Goal: Communication & Community: Ask a question

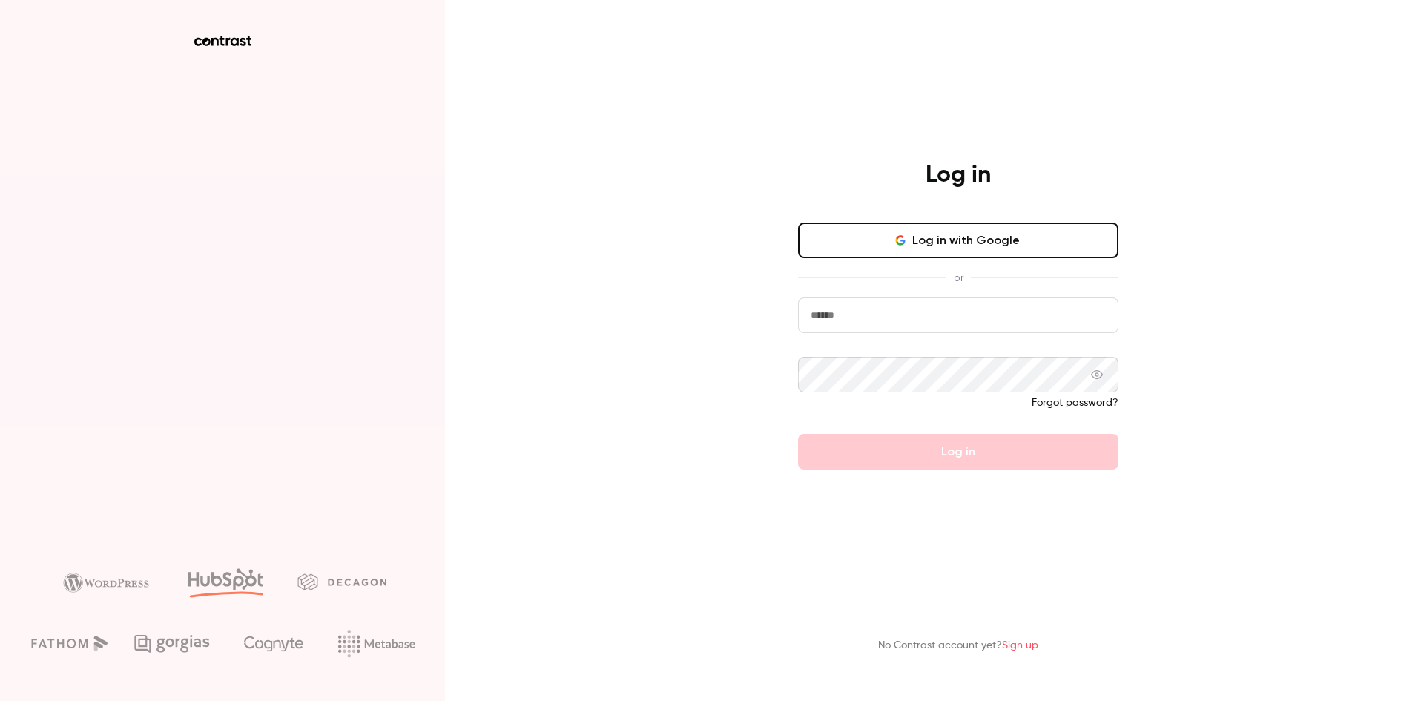
type input "**********"
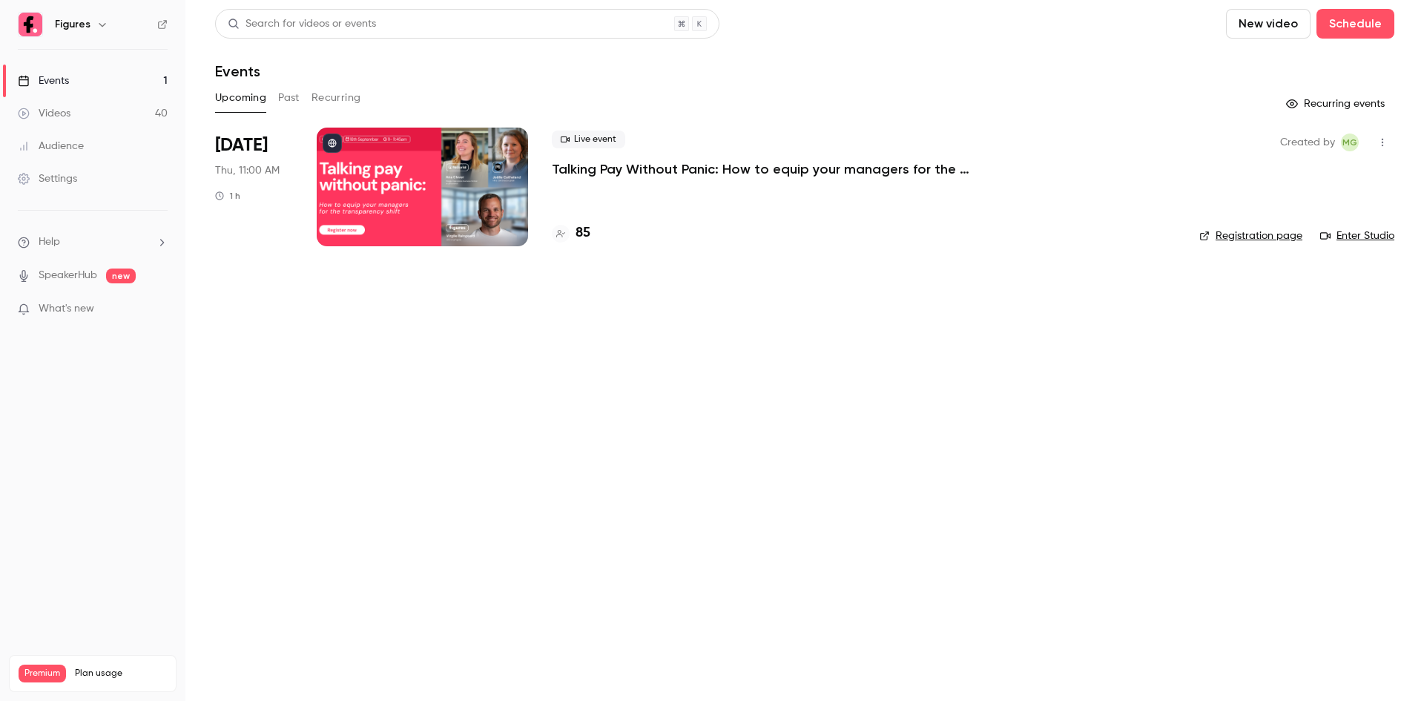
click at [647, 177] on p "Talking Pay Without Panic: How to equip your managers for the transparency shift" at bounding box center [774, 169] width 445 height 18
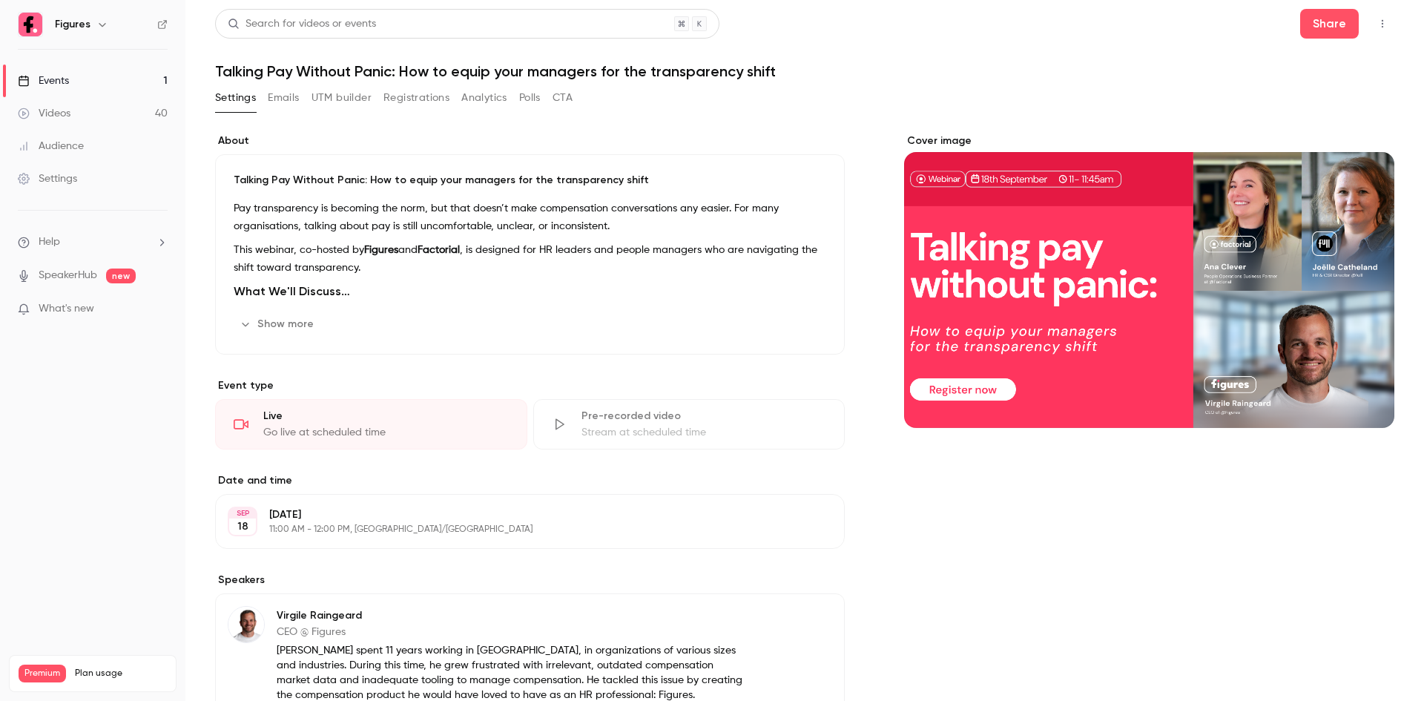
click at [440, 101] on button "Registrations" at bounding box center [416, 98] width 66 height 24
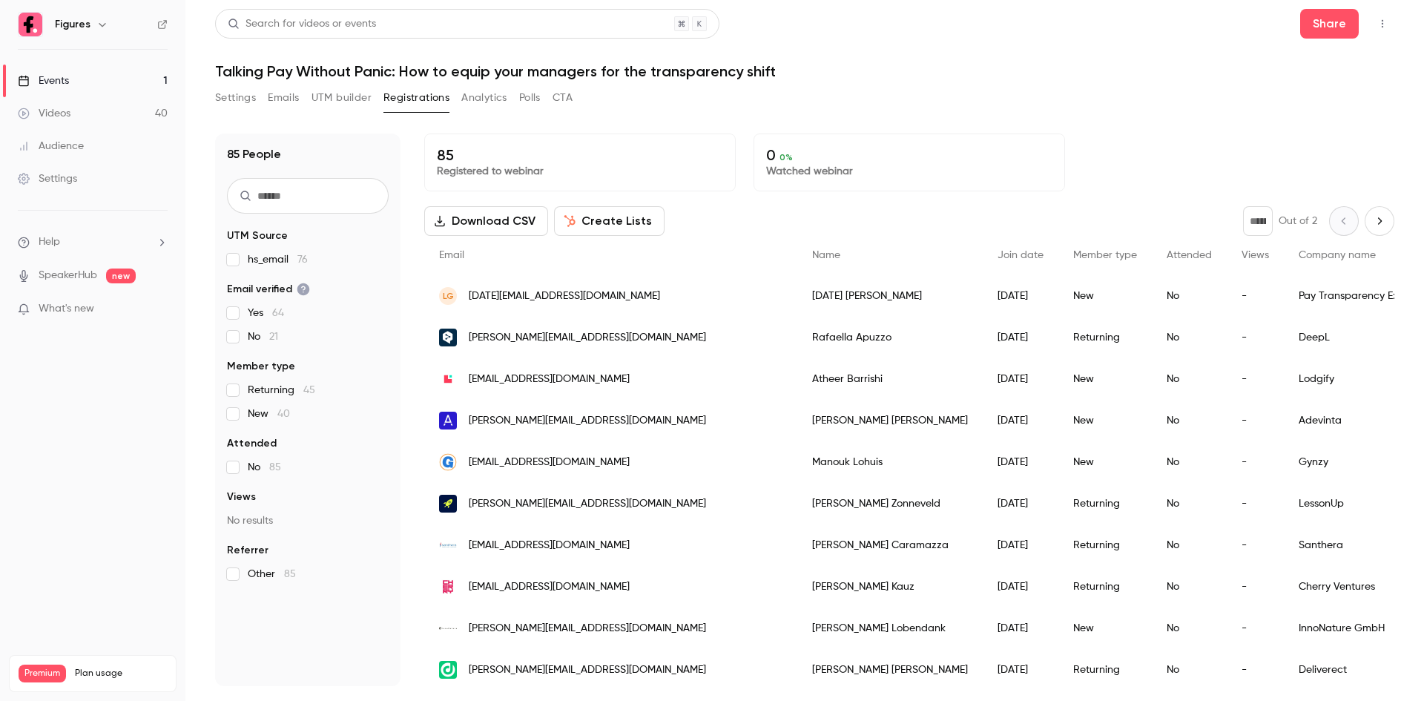
click at [351, 190] on input "text" at bounding box center [308, 196] width 162 height 36
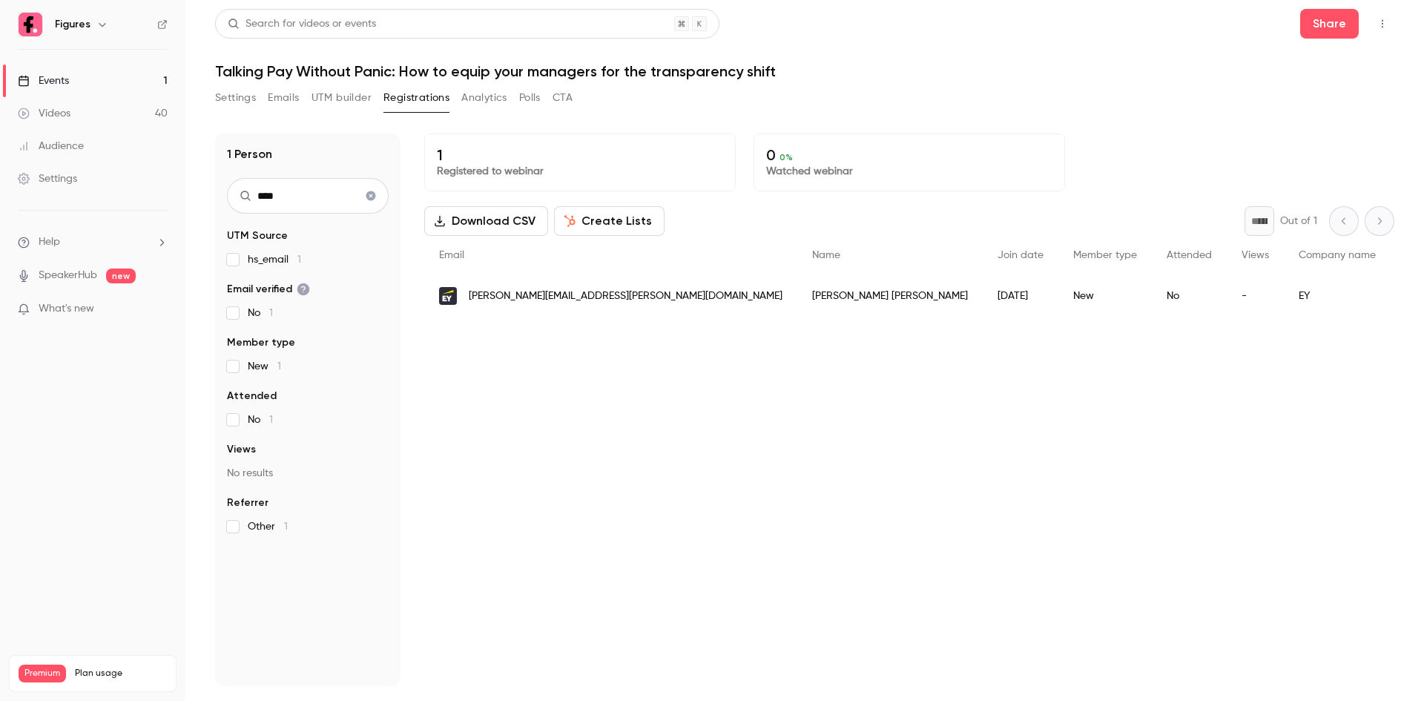
type input "****"
drag, startPoint x: 841, startPoint y: 328, endPoint x: 985, endPoint y: 331, distance: 144.6
click at [1003, 331] on div "1 Registered to webinar 0 0 % Watched webinar Download CSV Create Lists * Out o…" at bounding box center [909, 409] width 970 height 552
click at [507, 441] on div "1 Registered to webinar 0 0 % Watched webinar Download CSV Create Lists * Out o…" at bounding box center [909, 409] width 970 height 552
click at [369, 194] on icon "Clear search" at bounding box center [371, 196] width 12 height 10
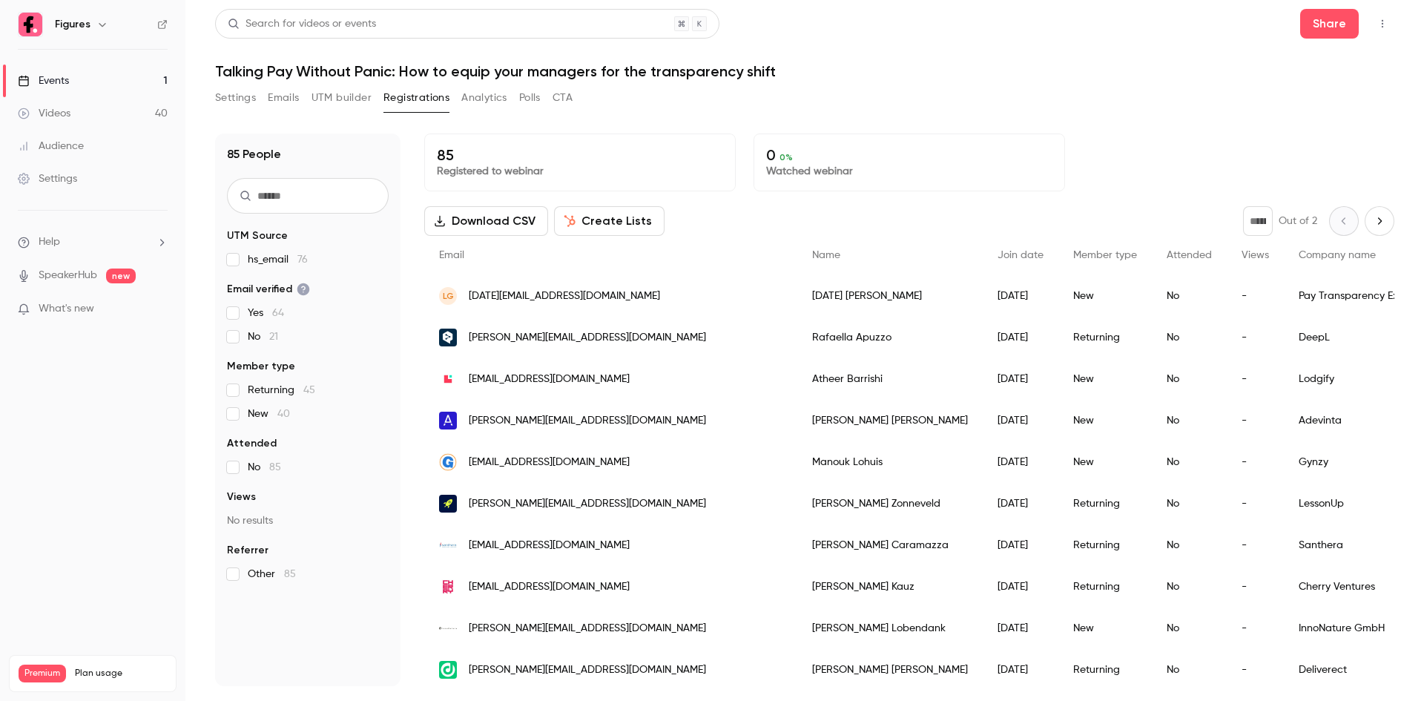
click at [68, 182] on div "Settings" at bounding box center [47, 178] width 59 height 15
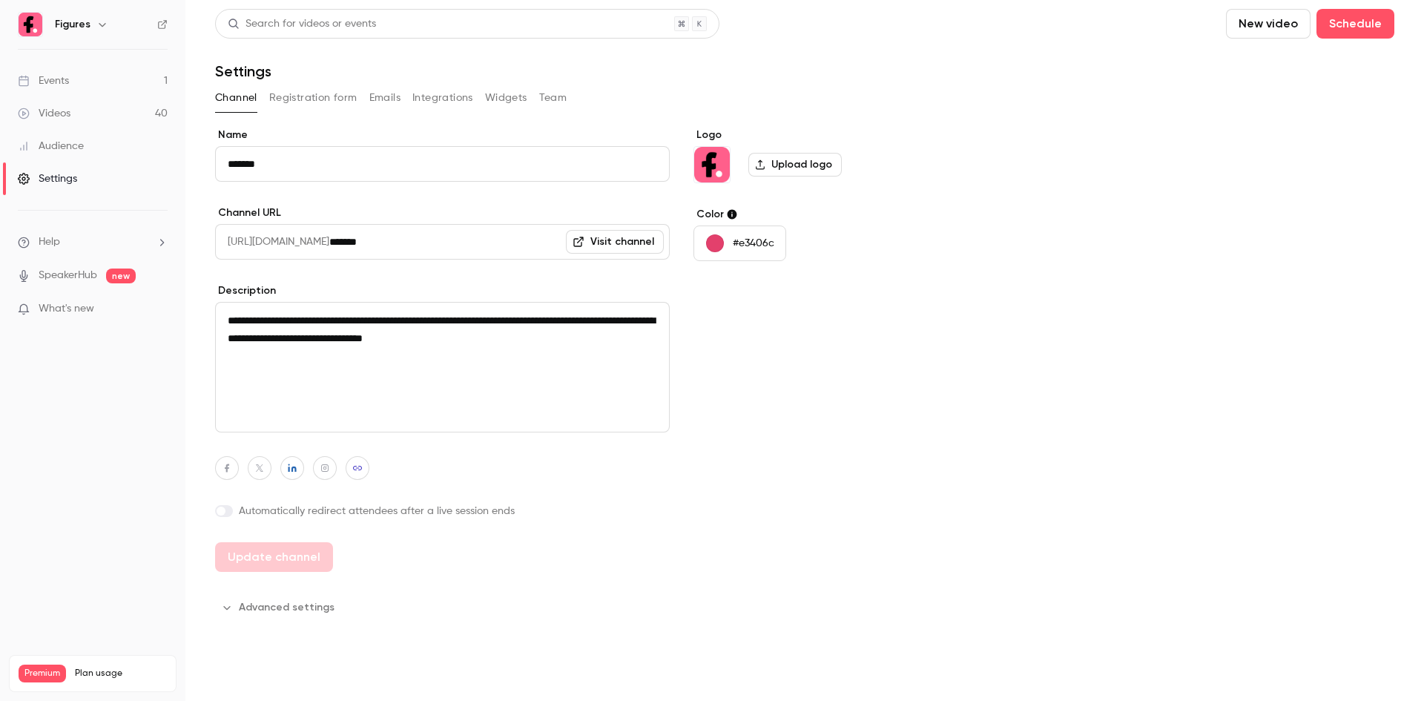
click at [454, 104] on button "Integrations" at bounding box center [442, 98] width 61 height 24
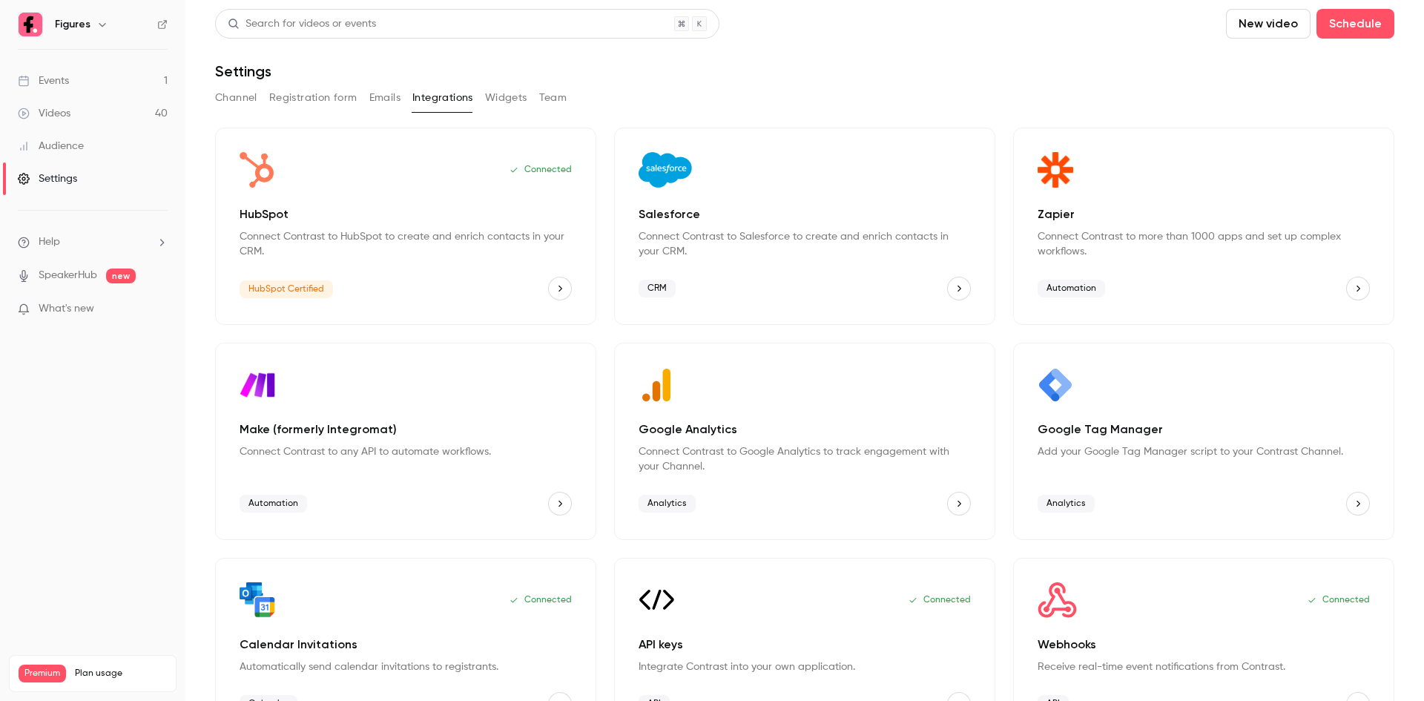
click at [397, 275] on div "Connected HubSpot Connect Contrast to HubSpot to create and enrich contacts in …" at bounding box center [405, 226] width 381 height 197
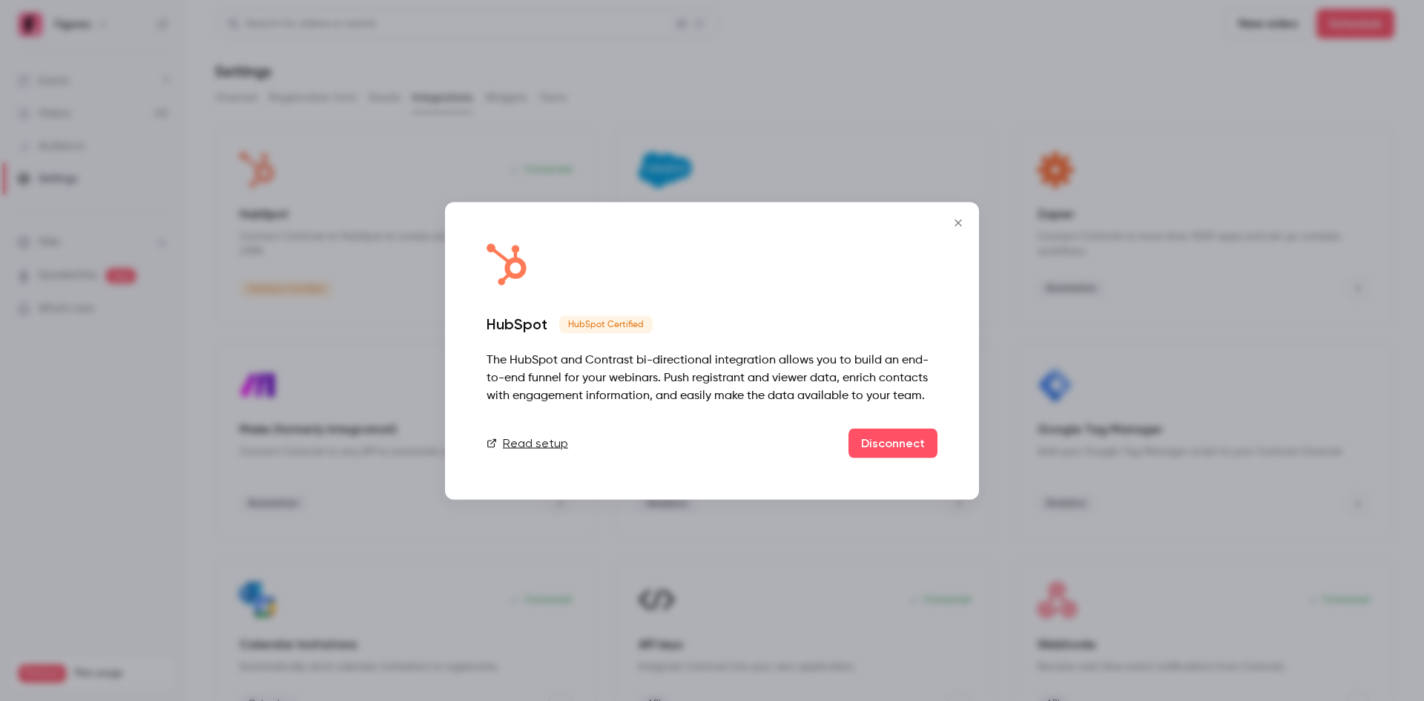
click at [953, 219] on icon "Close" at bounding box center [958, 223] width 18 height 12
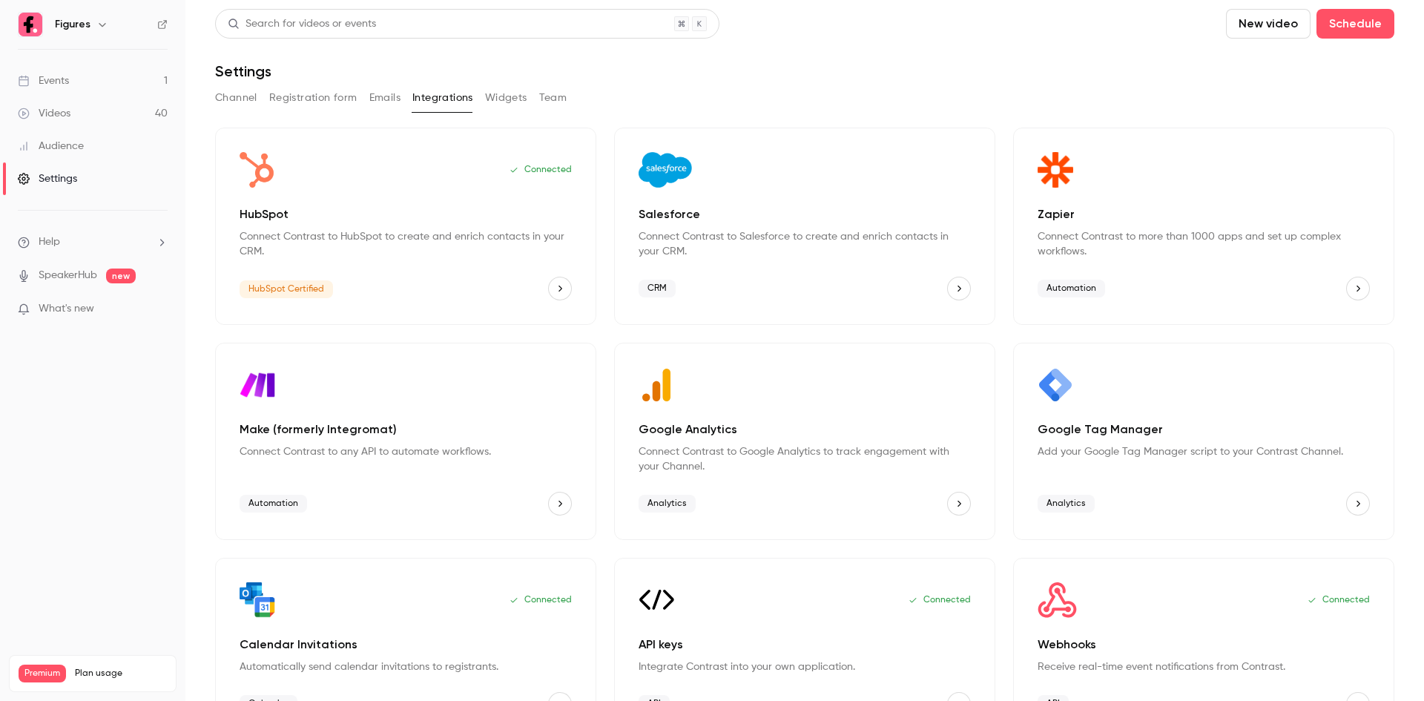
click at [60, 73] on link "Events 1" at bounding box center [92, 81] width 185 height 33
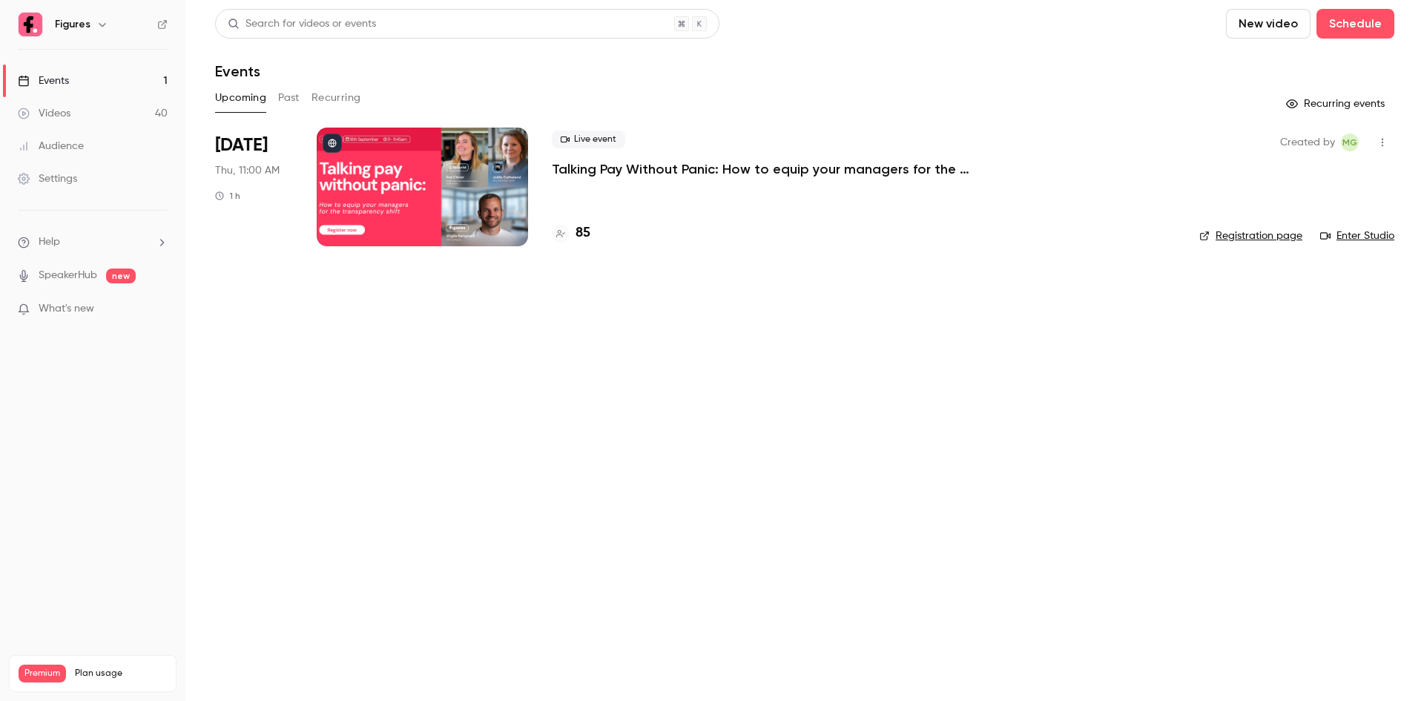
click at [611, 193] on div "Live event Talking Pay Without Panic: How to equip your managers for the transp…" at bounding box center [864, 187] width 624 height 119
click at [618, 172] on p "Talking Pay Without Panic: How to equip your managers for the transparency shift" at bounding box center [774, 169] width 445 height 18
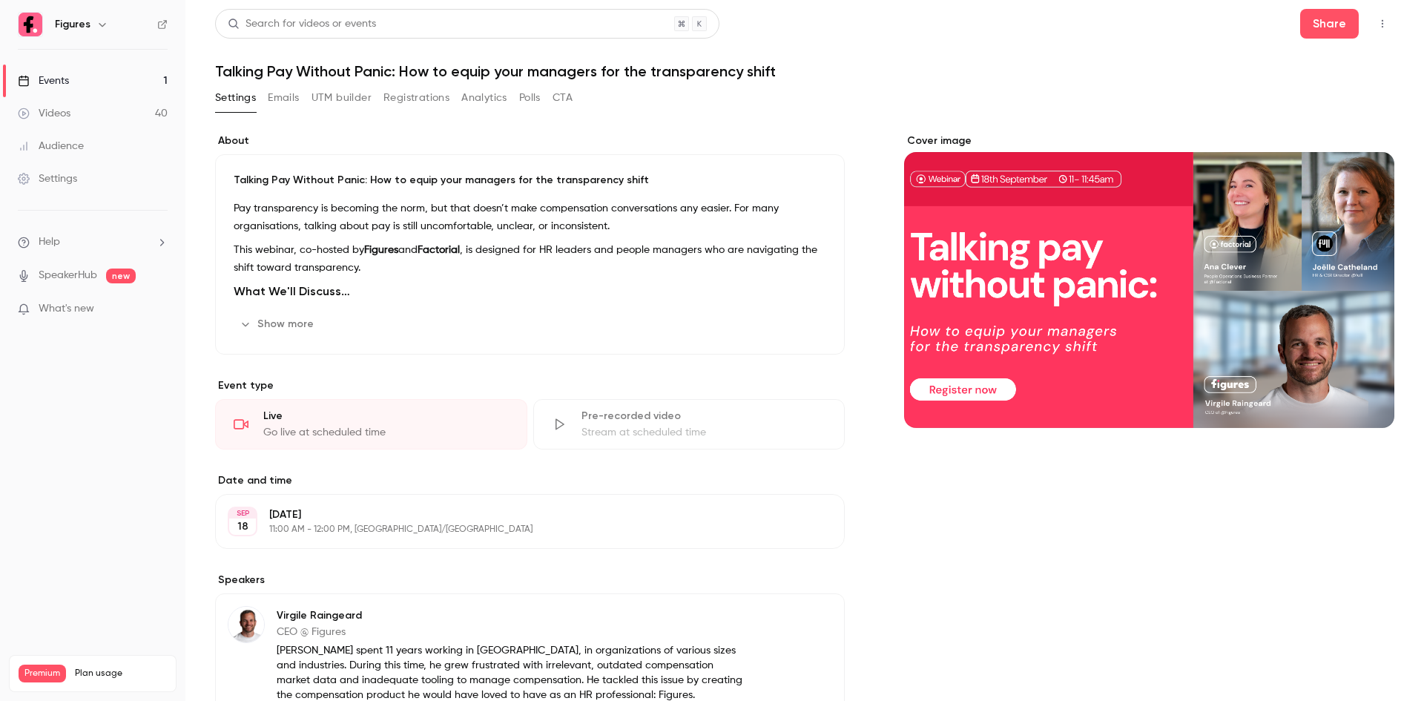
click at [439, 104] on button "Registrations" at bounding box center [416, 98] width 66 height 24
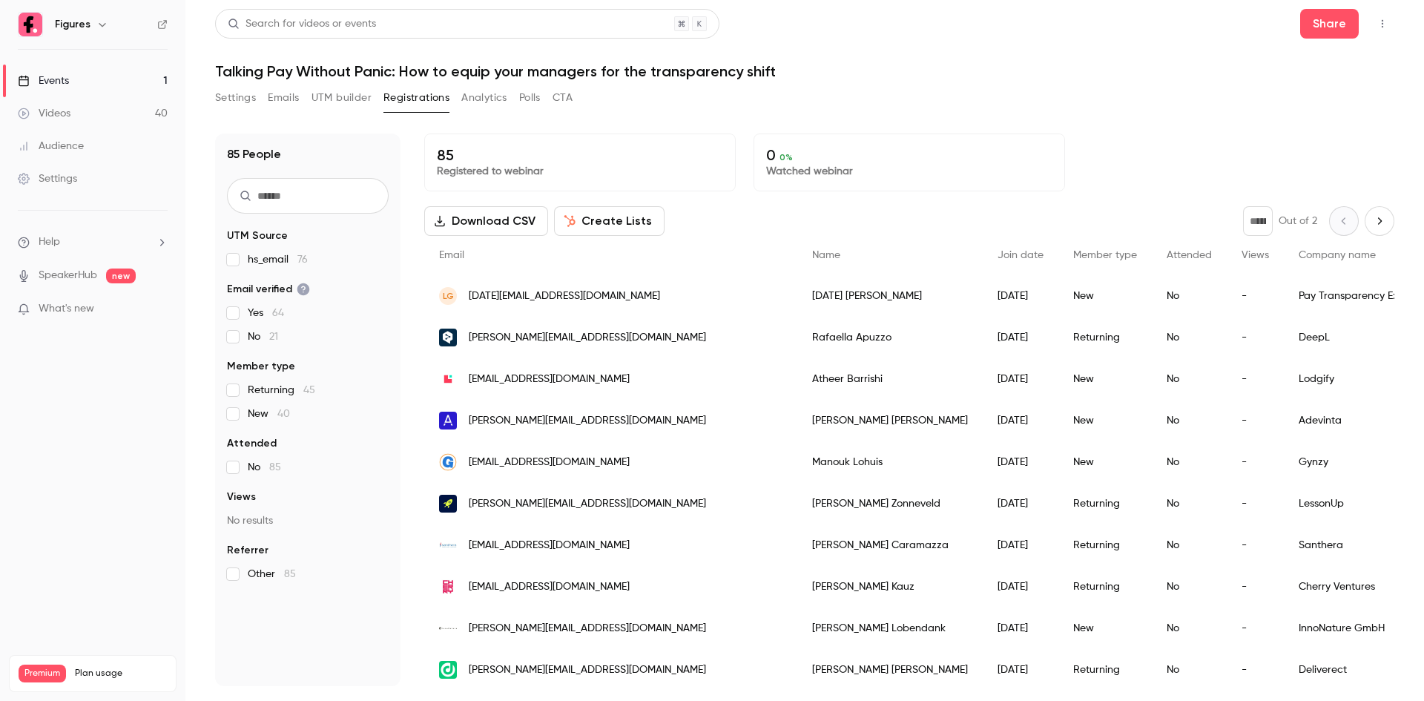
click at [1364, 216] on button "Next page" at bounding box center [1379, 221] width 30 height 30
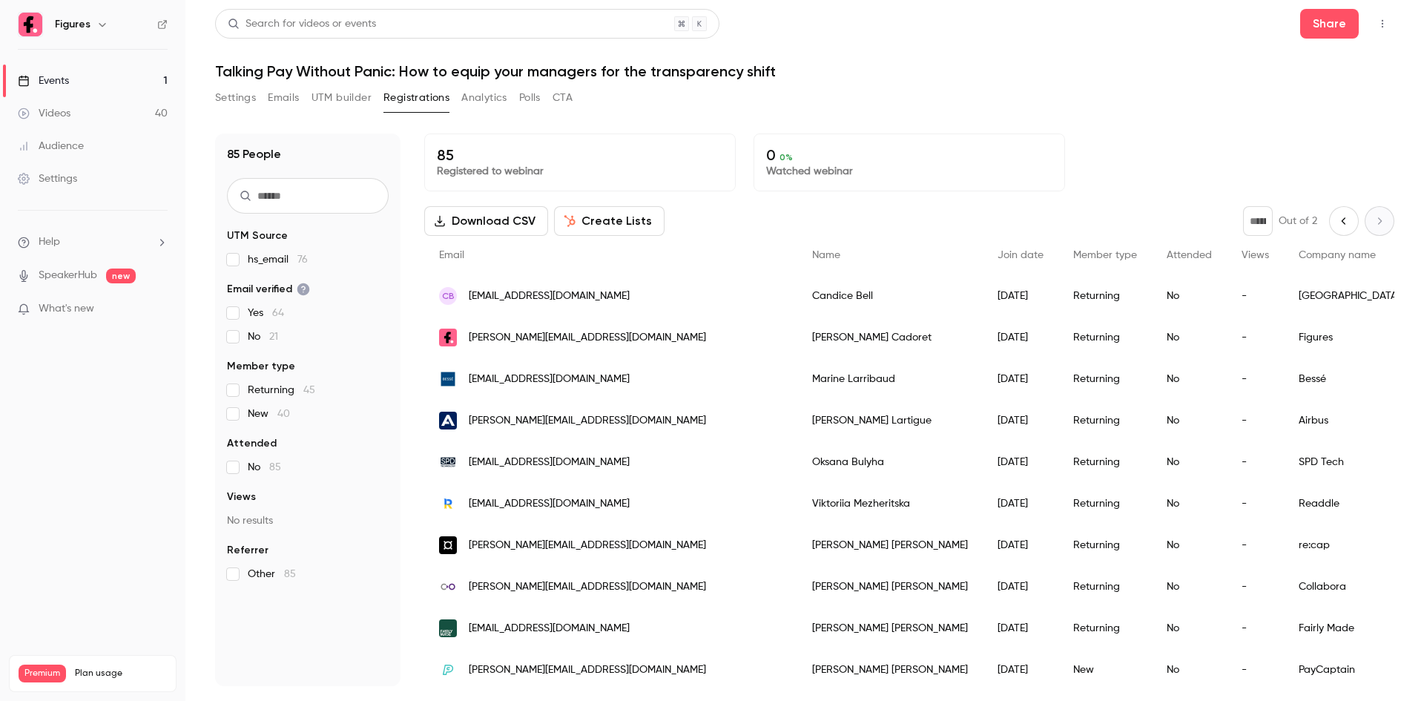
click at [1338, 214] on button "Previous page" at bounding box center [1344, 221] width 30 height 30
type input "*"
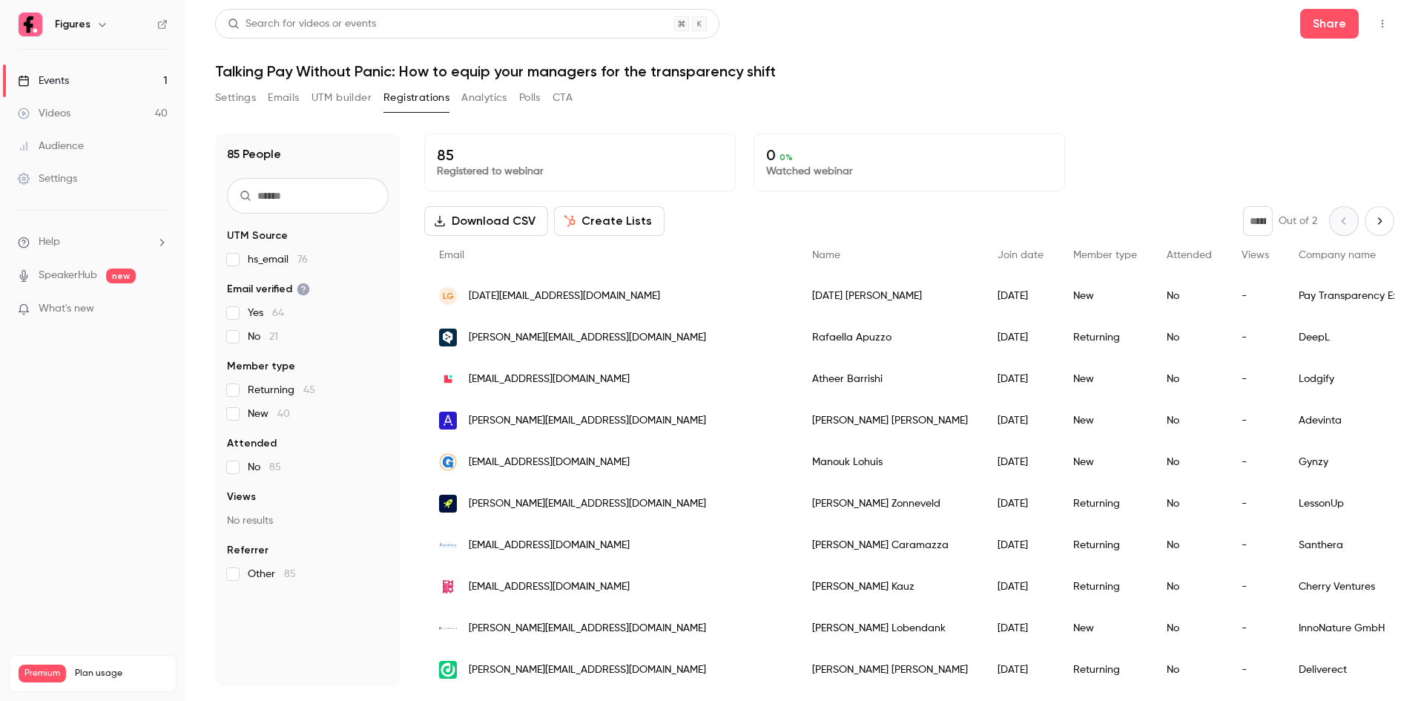
click at [1385, 20] on icon "button" at bounding box center [1382, 24] width 12 height 10
click at [1379, 20] on div at bounding box center [712, 350] width 1424 height 701
click at [70, 27] on h6 "Figures" at bounding box center [73, 24] width 36 height 15
click at [87, 242] on li "Help" at bounding box center [93, 242] width 150 height 16
click at [253, 226] on link "Talk to [GEOGRAPHIC_DATA]" at bounding box center [273, 225] width 162 height 39
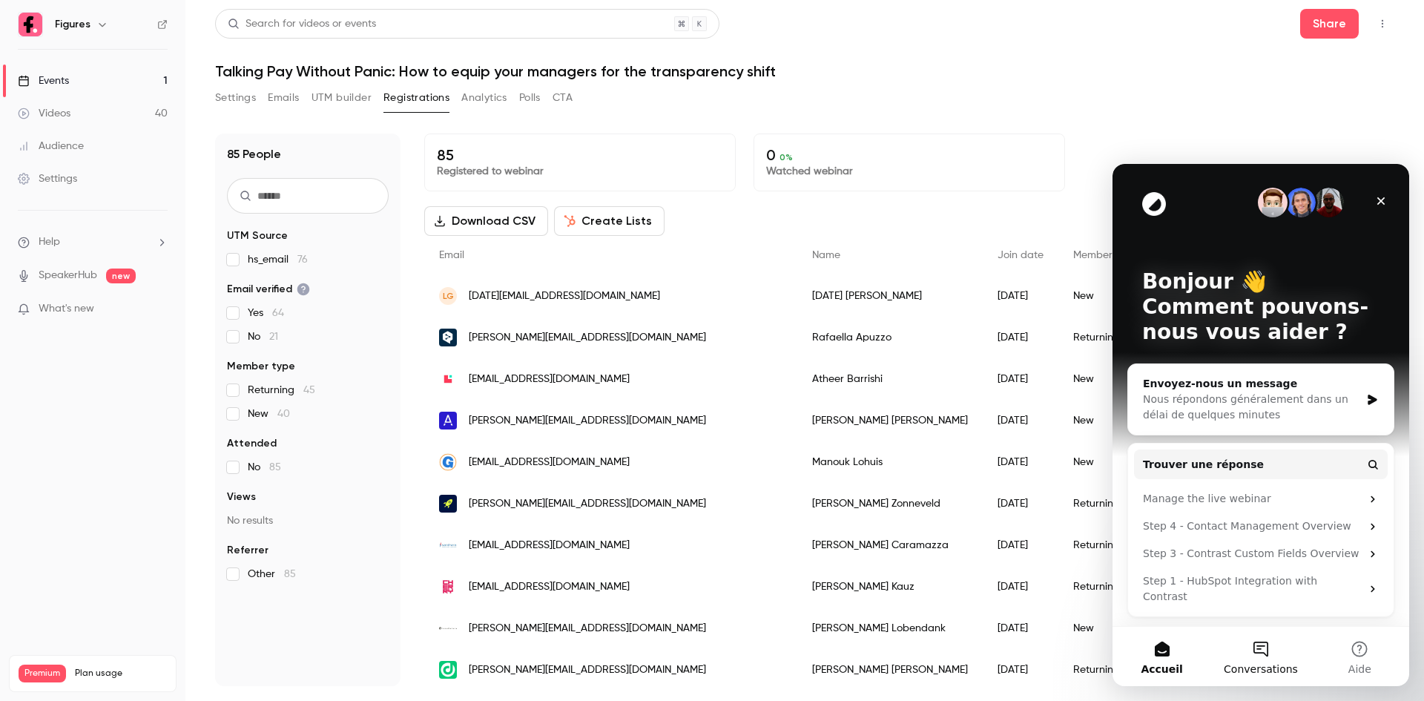
click at [1253, 645] on button "Conversations" at bounding box center [1260, 656] width 99 height 59
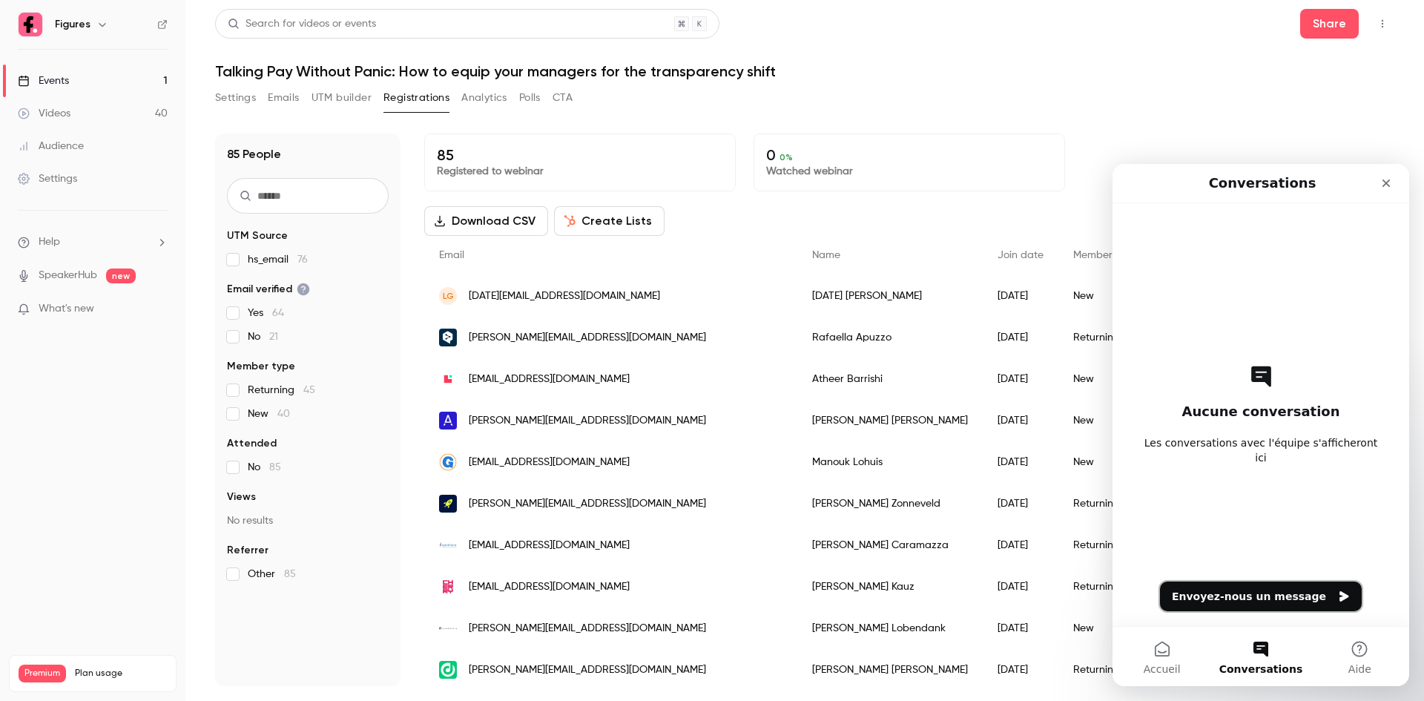
click at [1252, 592] on button "Envoyez-nous un message" at bounding box center [1261, 596] width 202 height 30
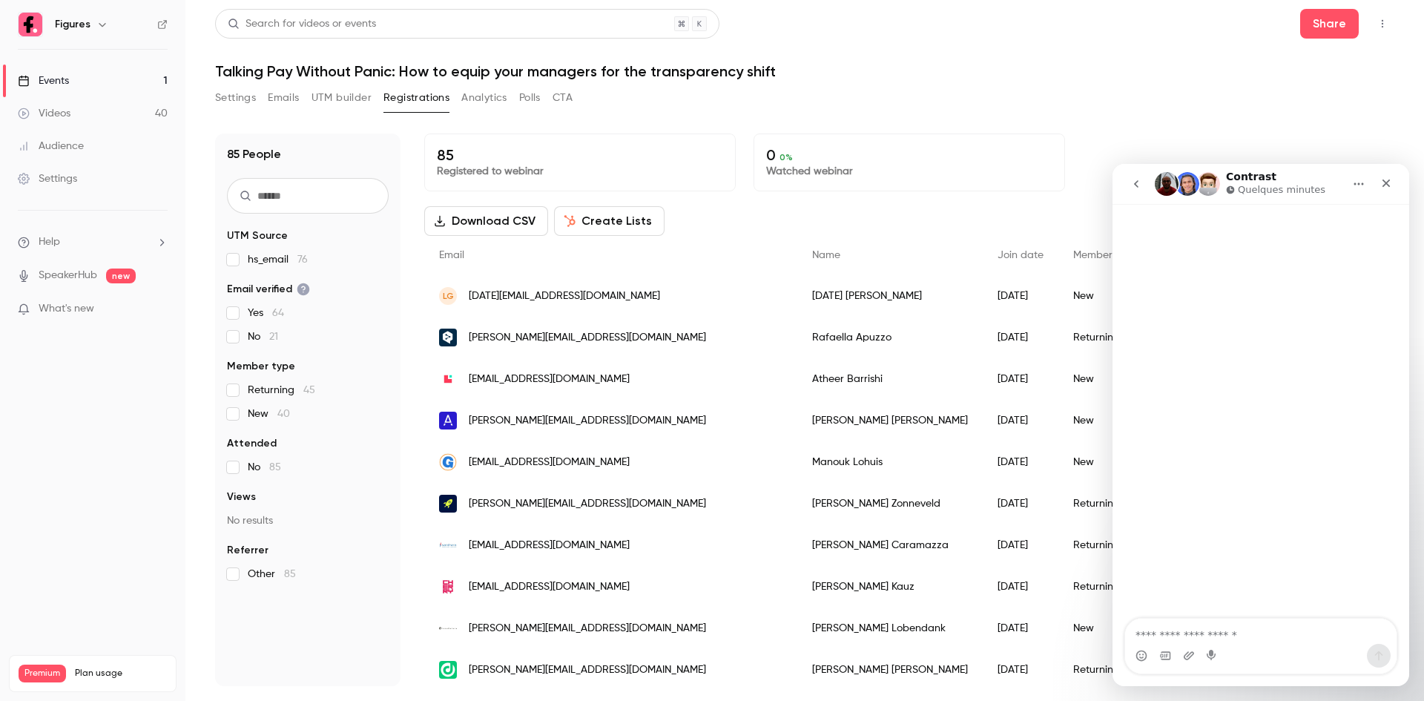
type textarea "*"
type textarea "**********"
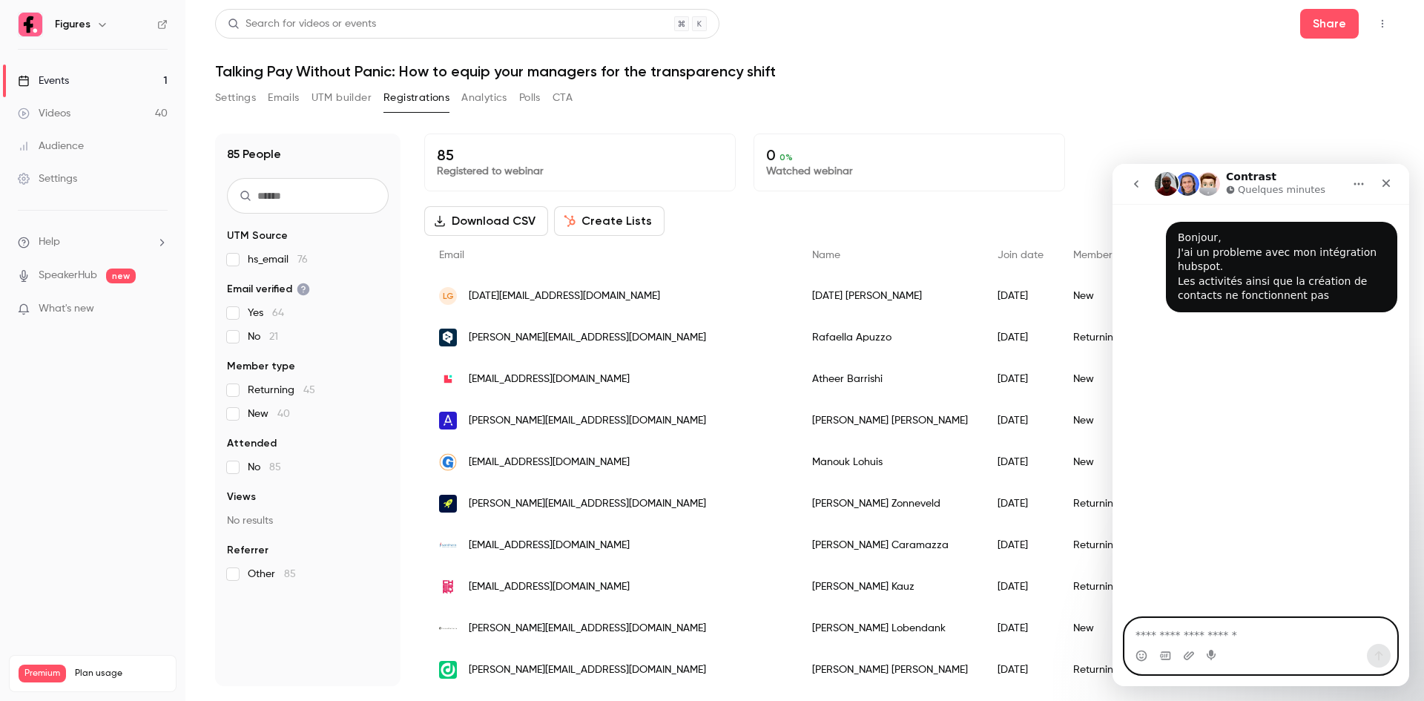
click at [1246, 623] on textarea "Envoyer un message..." at bounding box center [1260, 630] width 271 height 25
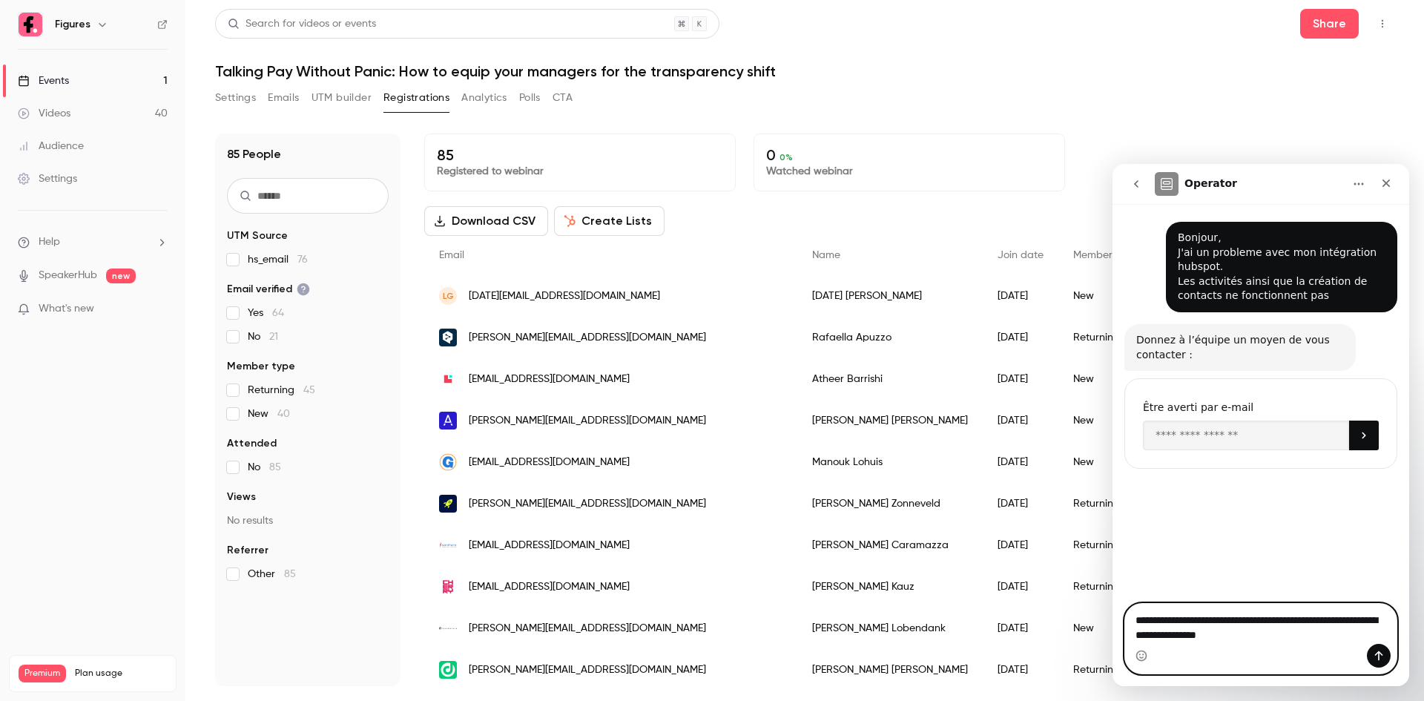
type textarea "**********"
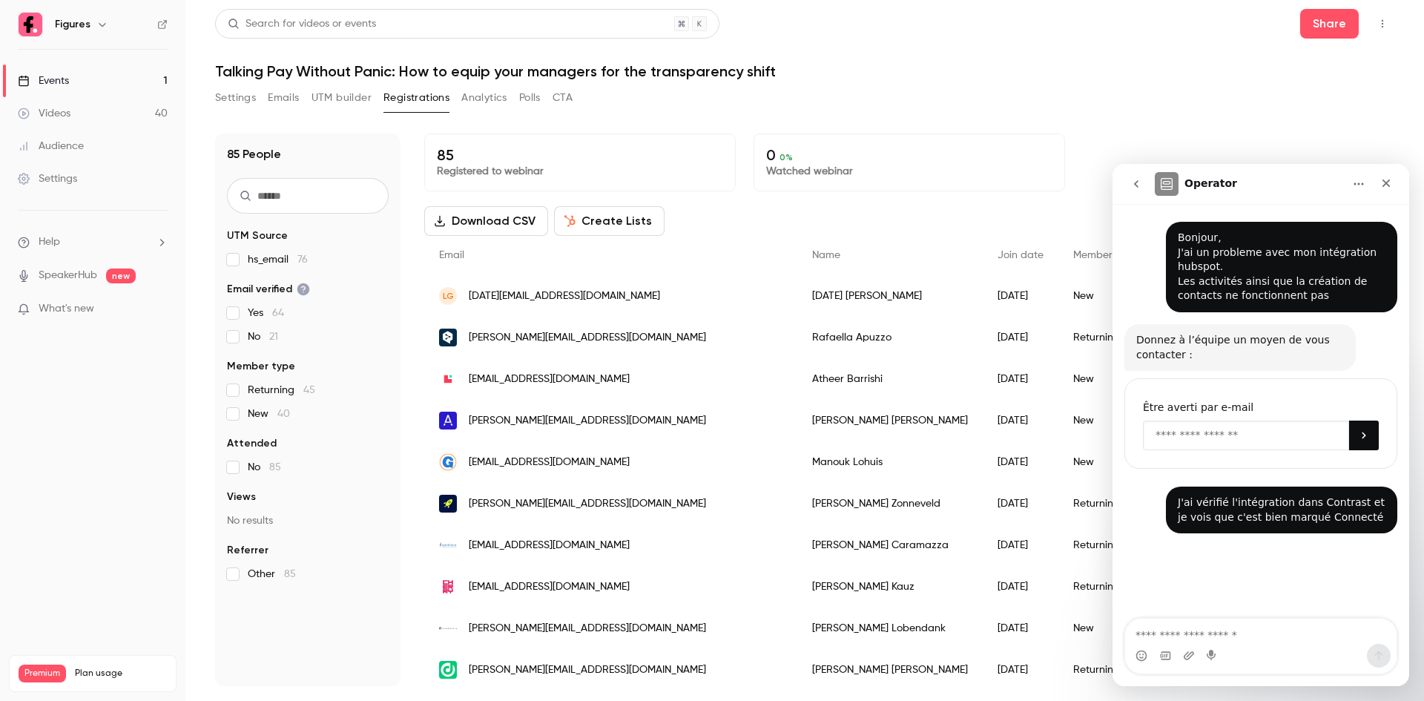
click at [1190, 423] on input "Enter your email" at bounding box center [1246, 435] width 206 height 30
type input "**********"
click at [1364, 423] on button "Soumettre" at bounding box center [1364, 435] width 30 height 30
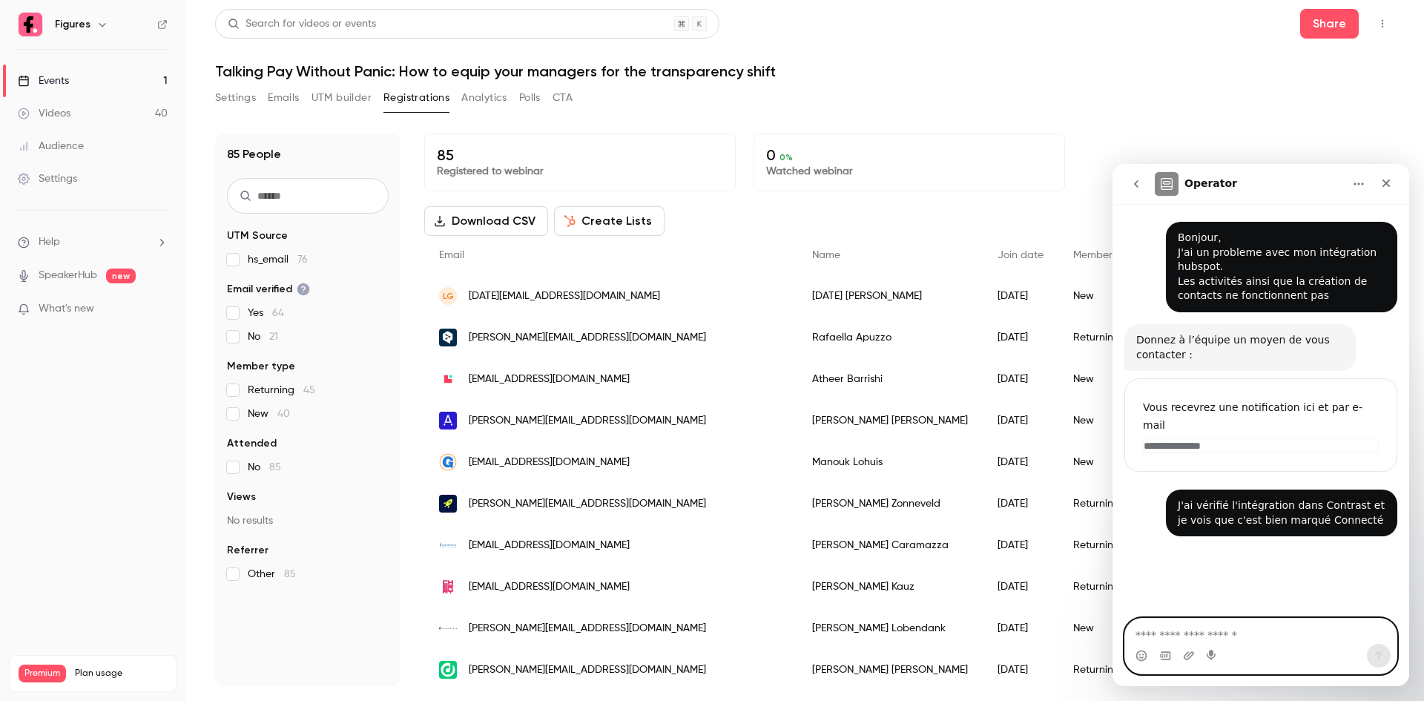
drag, startPoint x: 1163, startPoint y: 640, endPoint x: 1184, endPoint y: 615, distance: 33.1
click at [1163, 640] on textarea "Envoyer un message..." at bounding box center [1260, 630] width 271 height 25
type textarea "**********"
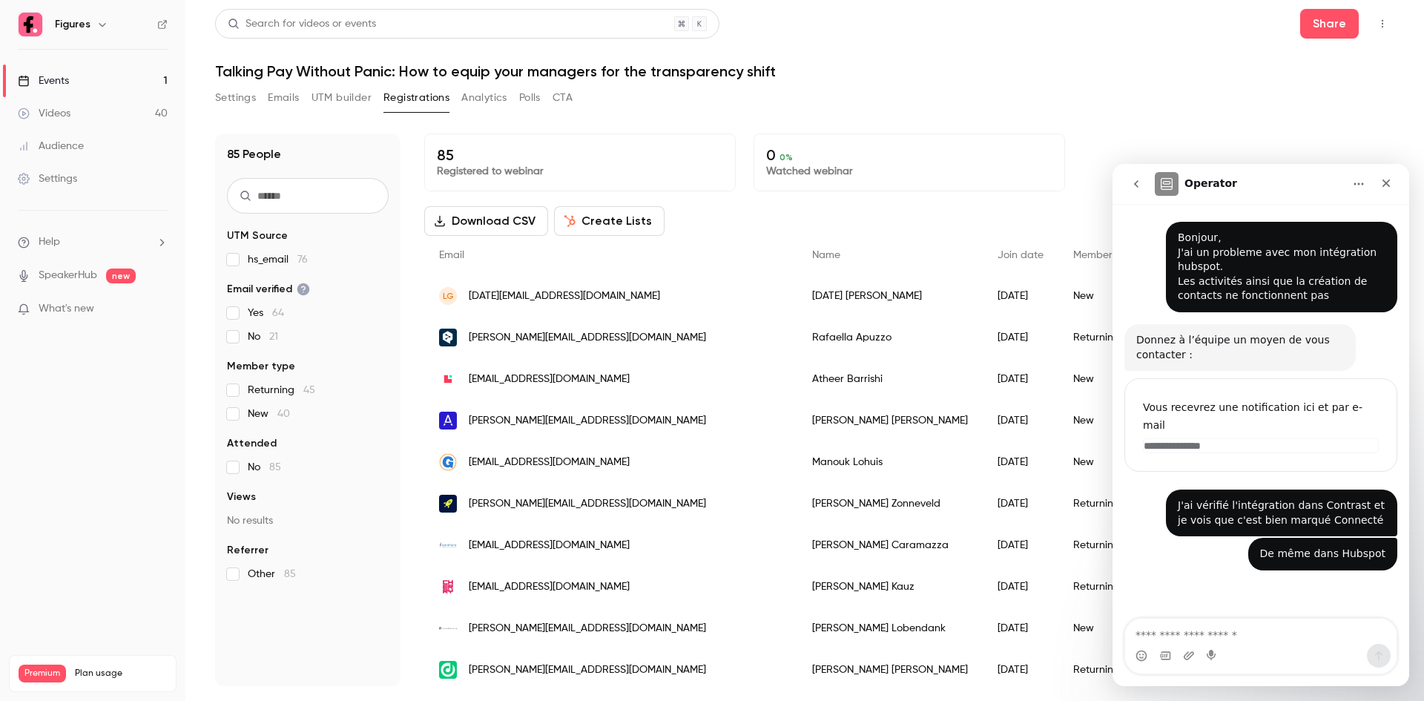
click at [121, 309] on p "What's new" at bounding box center [81, 309] width 126 height 16
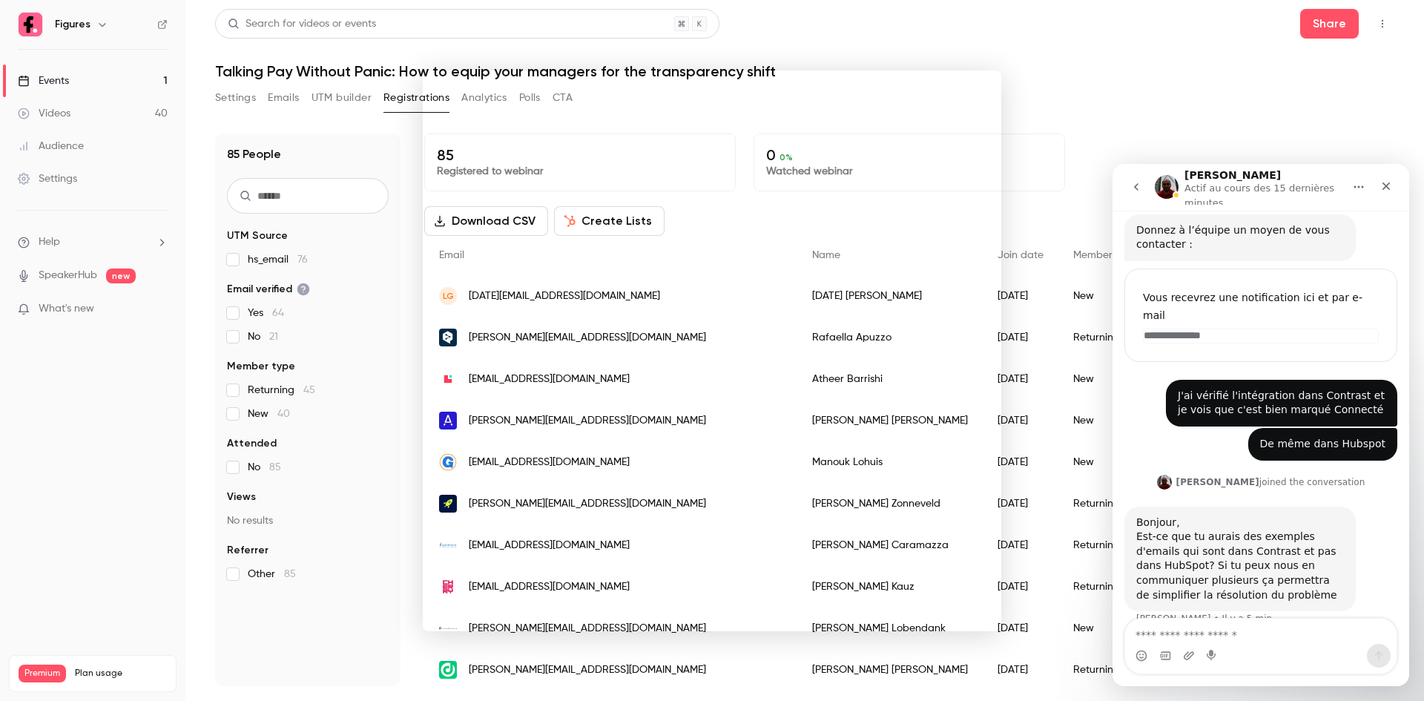
scroll to position [123, 0]
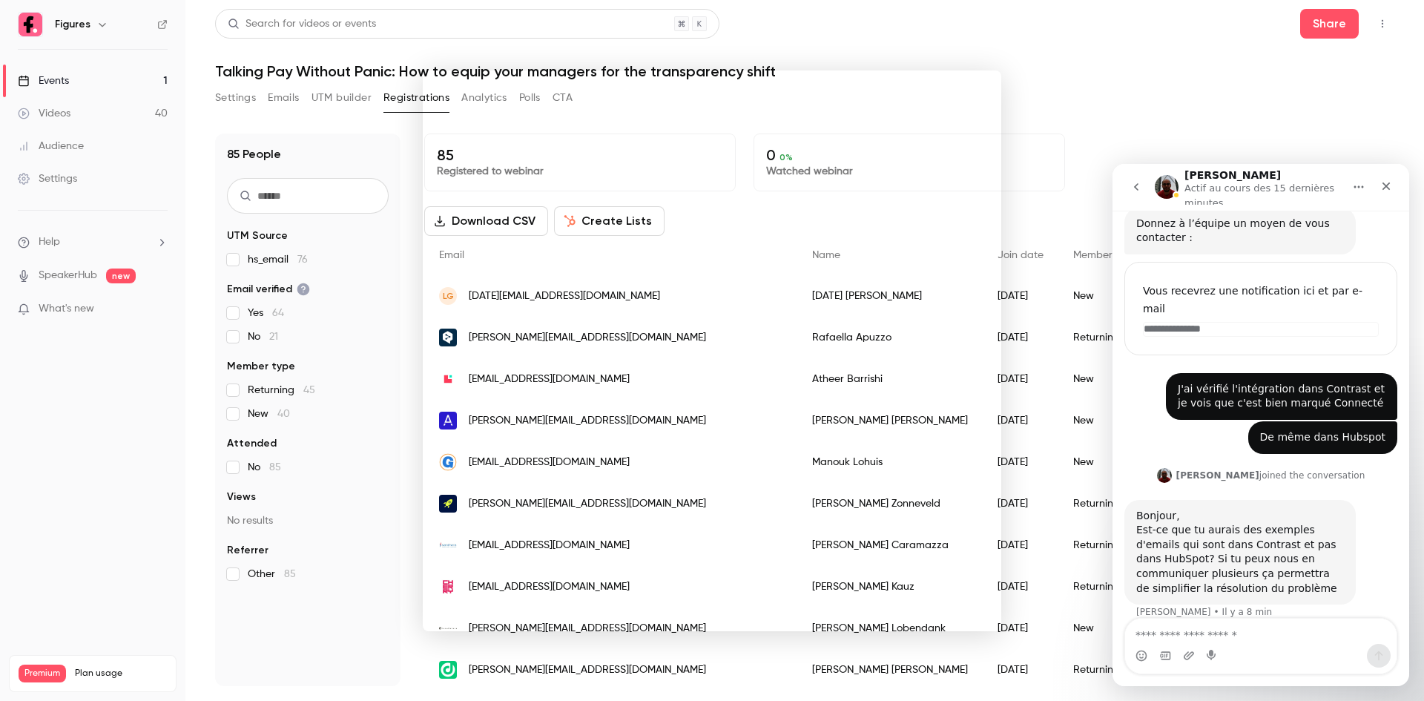
click at [1272, 532] on div "Est-ce que tu aurais des exemples d'emails qui sont dans Contrast et pas dans H…" at bounding box center [1240, 559] width 208 height 73
click at [1274, 525] on div "Est-ce que tu aurais des exemples d'emails qui sont dans Contrast et pas dans H…" at bounding box center [1240, 559] width 208 height 73
click at [1300, 556] on div "Est-ce que tu aurais des exemples d'emails qui sont dans Contrast et pas dans H…" at bounding box center [1240, 559] width 208 height 73
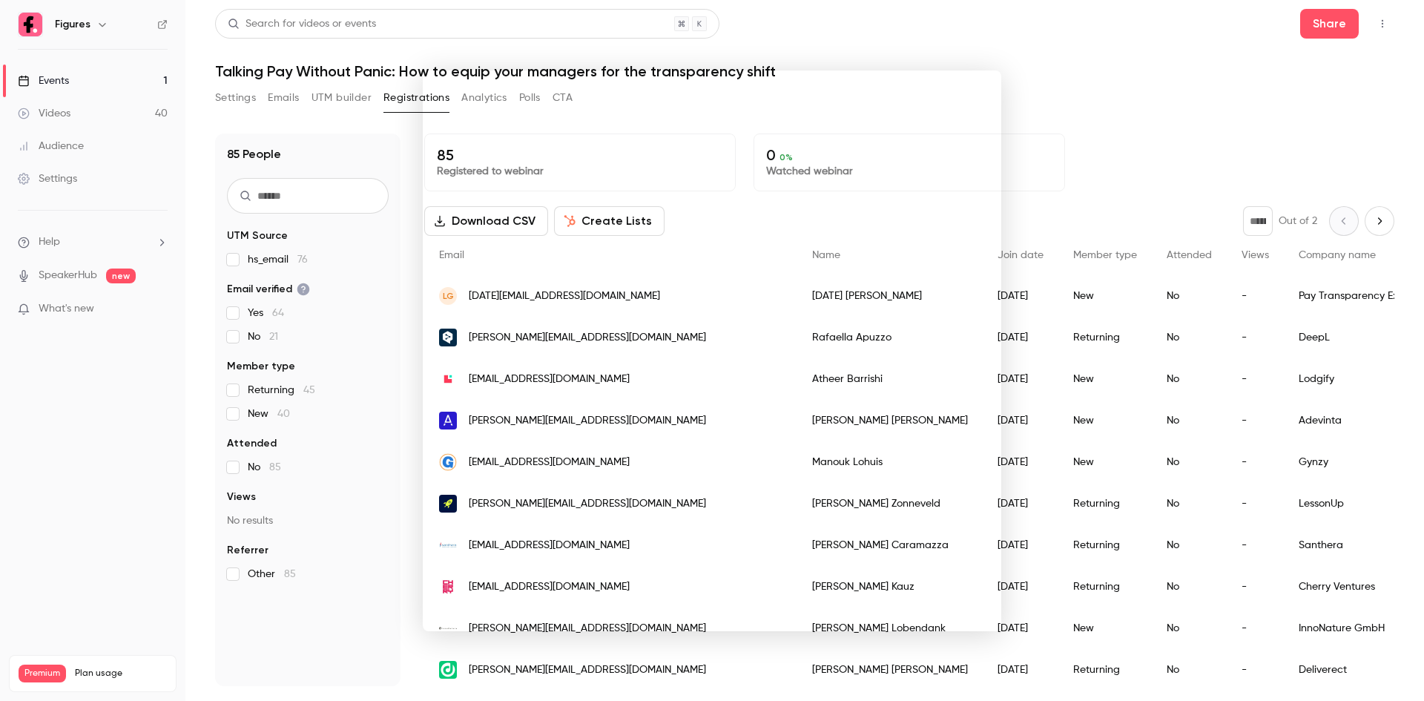
scroll to position [122, 0]
click at [1116, 100] on div at bounding box center [712, 350] width 1424 height 701
click at [85, 243] on li "Help" at bounding box center [93, 242] width 150 height 16
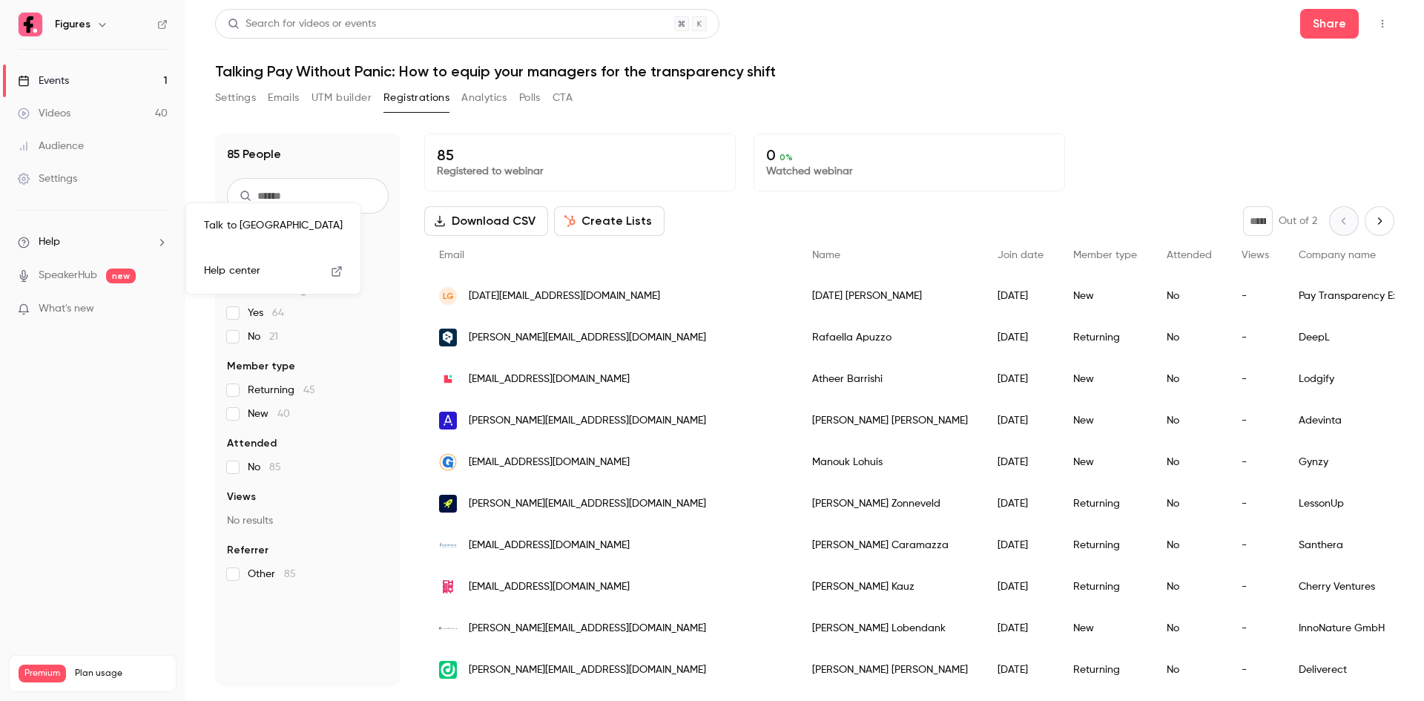
click at [265, 267] on link "Help center" at bounding box center [273, 270] width 162 height 39
click at [133, 239] on li "Help" at bounding box center [93, 242] width 150 height 16
click at [255, 231] on link "Talk to [GEOGRAPHIC_DATA]" at bounding box center [273, 225] width 162 height 39
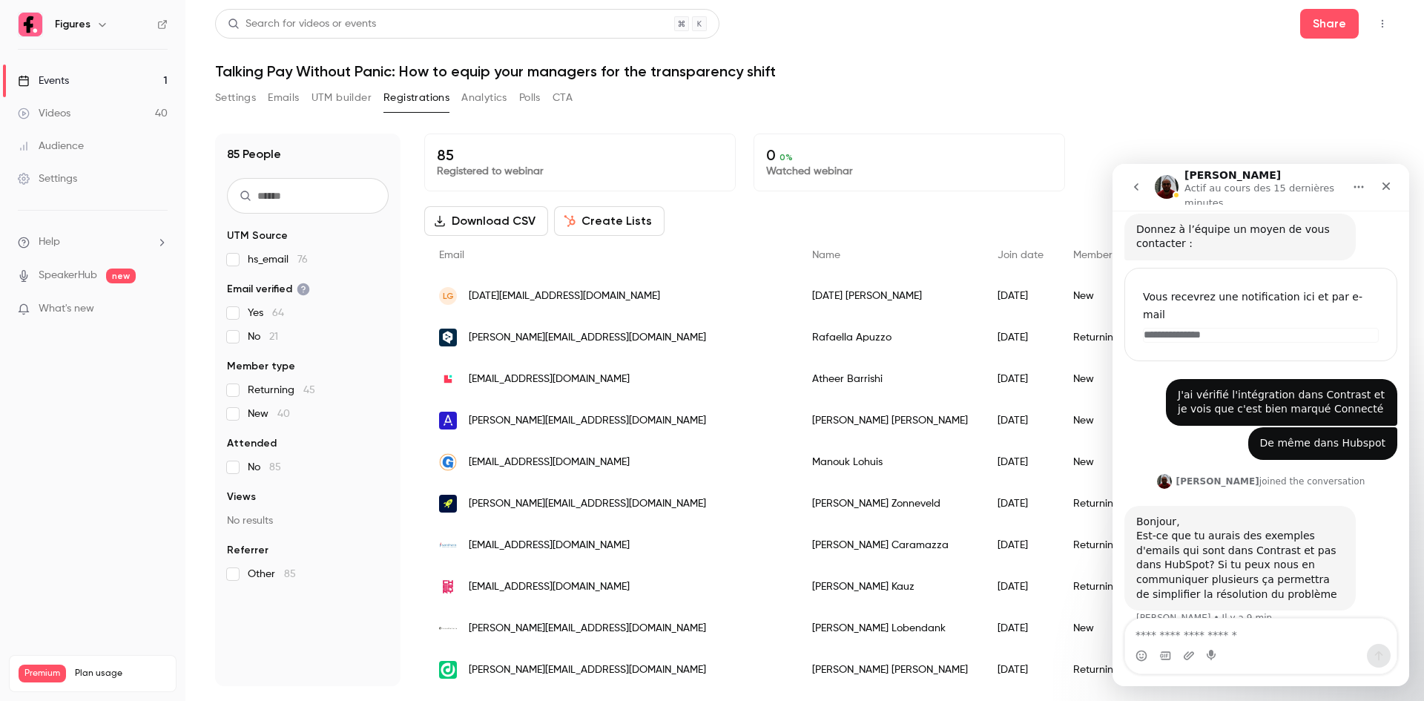
scroll to position [123, 0]
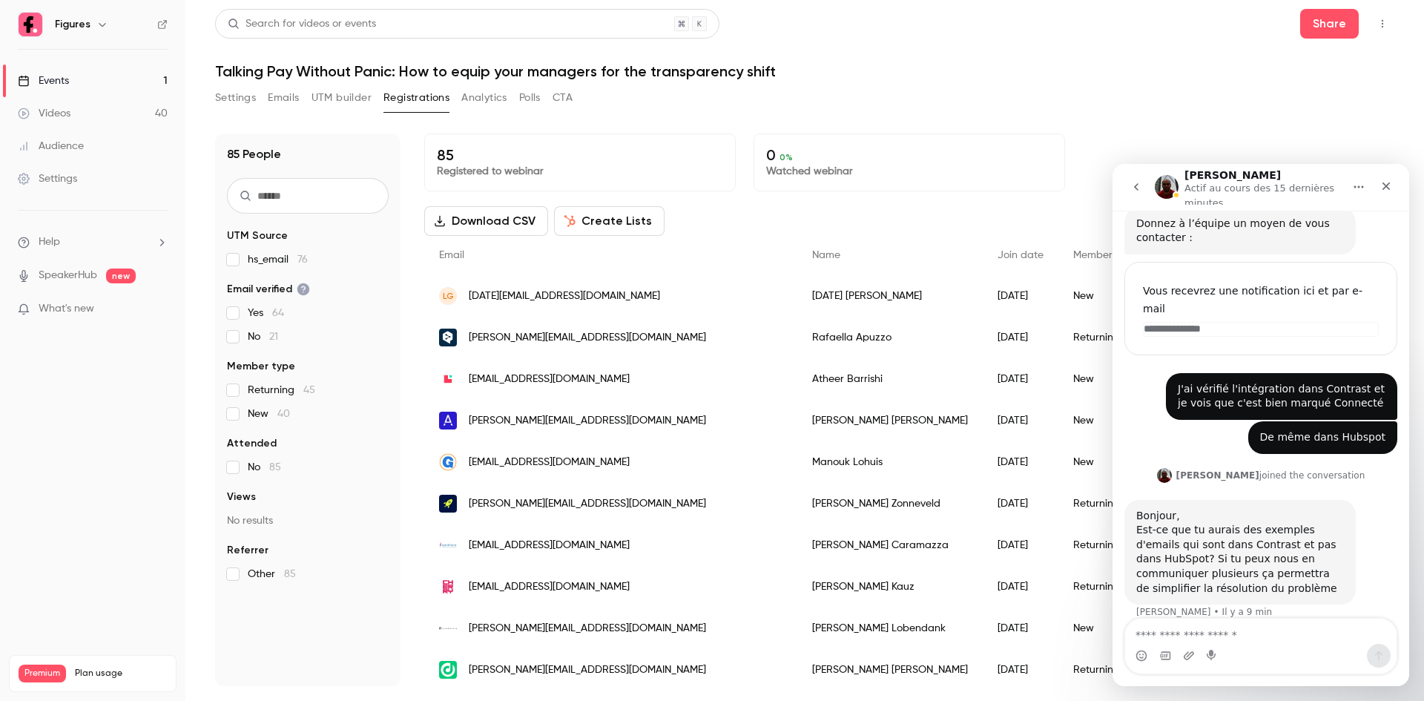
click at [1252, 641] on textarea "Envoyer un message..." at bounding box center [1260, 630] width 271 height 25
type textarea "**********"
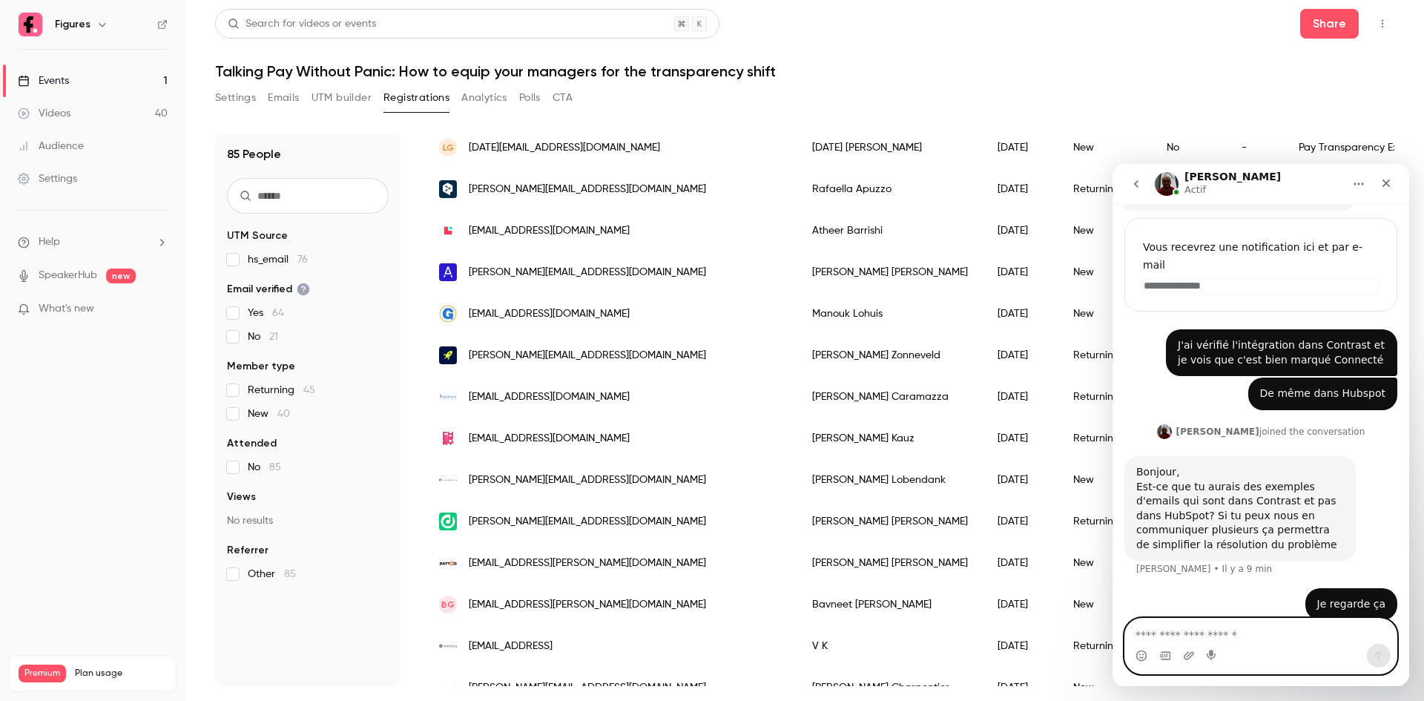
scroll to position [297, 0]
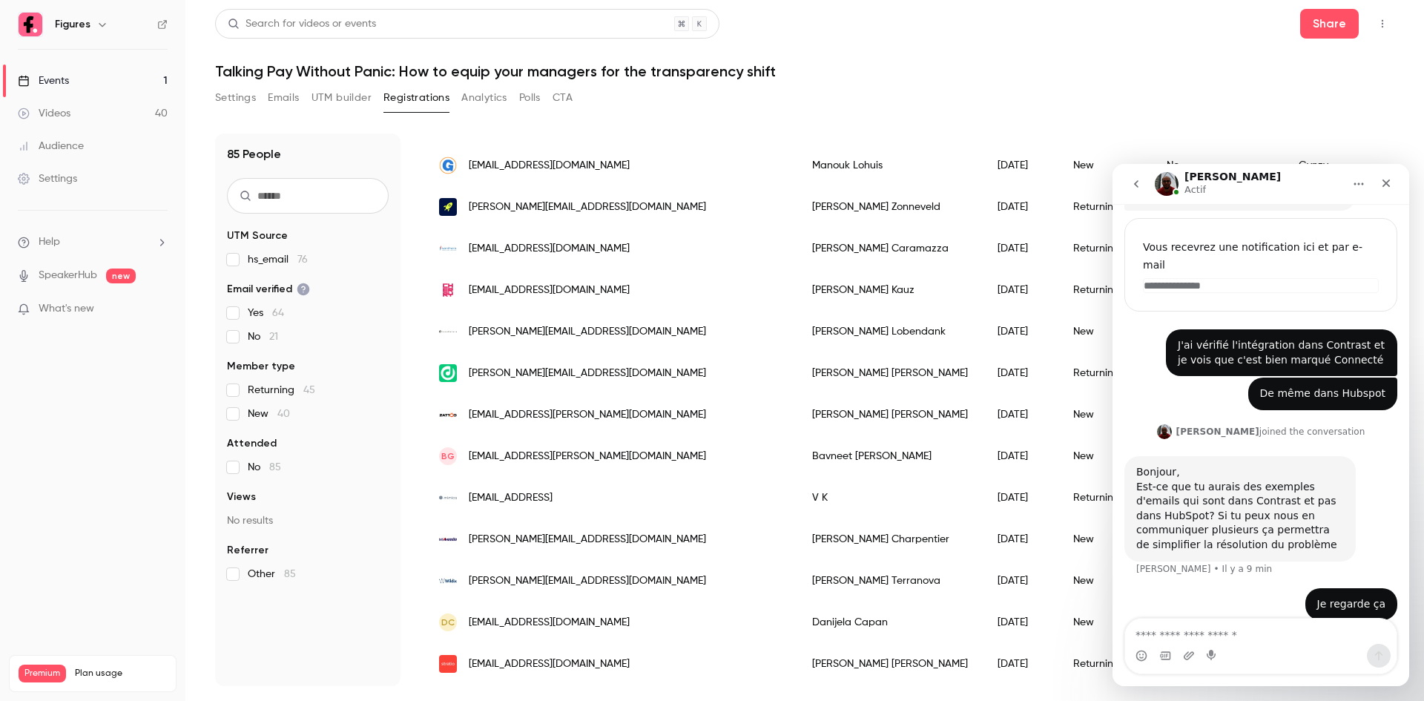
click at [557, 413] on span "[EMAIL_ADDRESS][PERSON_NAME][DOMAIN_NAME]" at bounding box center [587, 415] width 237 height 16
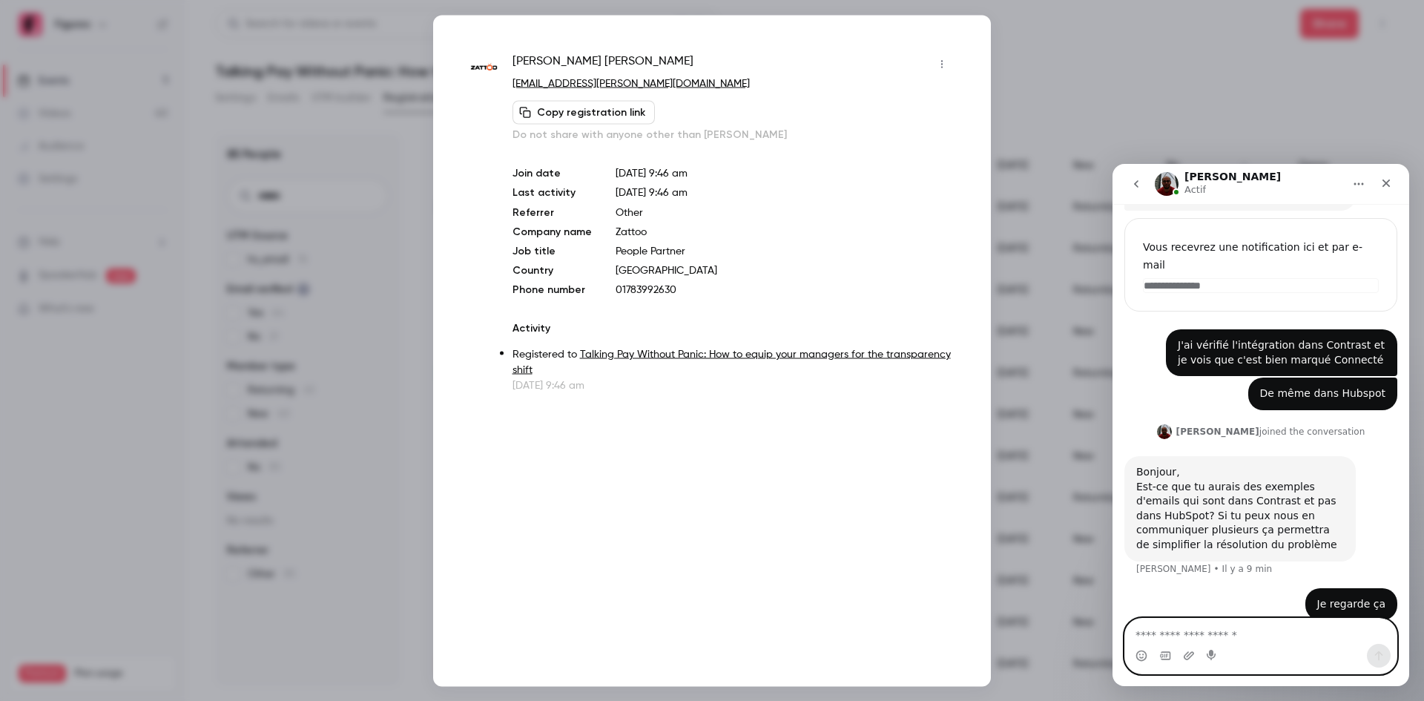
click at [1207, 624] on textarea "Envoyer un message..." at bounding box center [1260, 630] width 271 height 25
paste textarea "**********"
type textarea "**********"
click at [1292, 629] on textarea "**********" at bounding box center [1260, 616] width 271 height 25
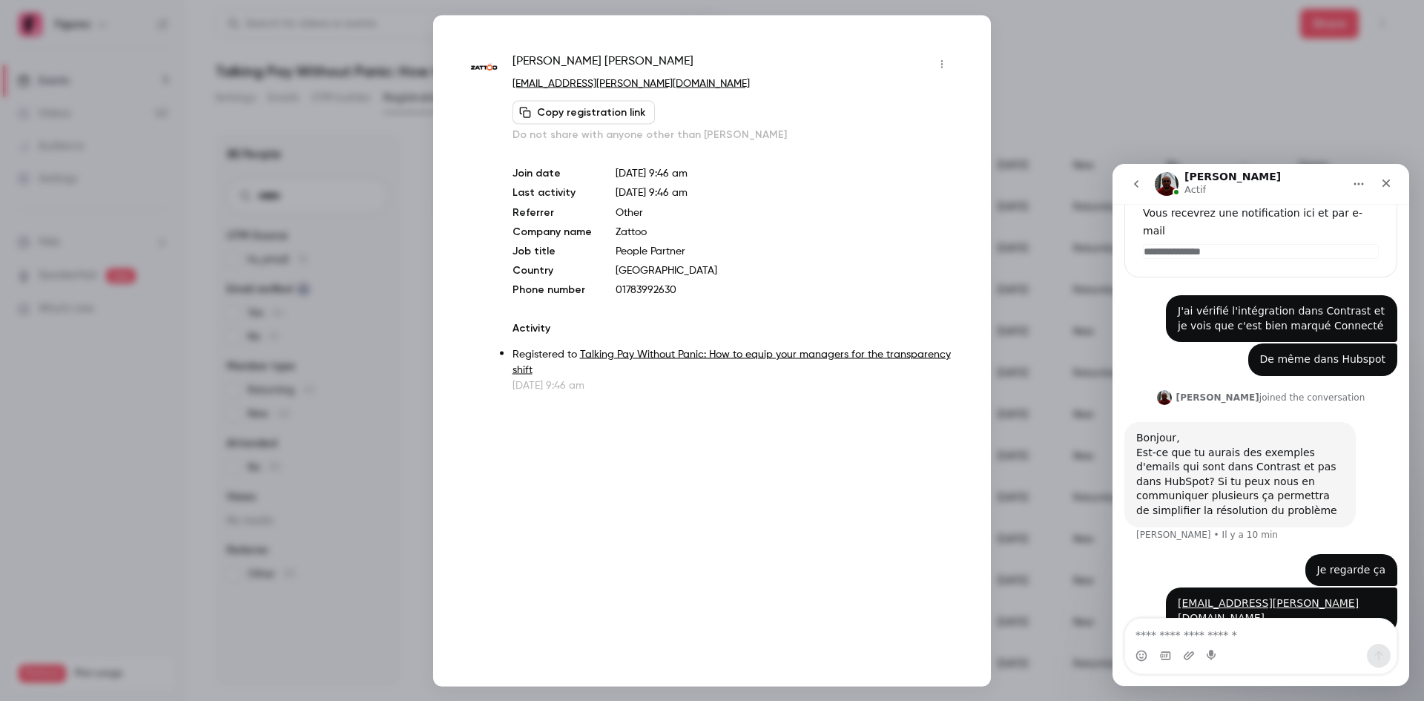
click at [1034, 33] on div at bounding box center [712, 350] width 1424 height 701
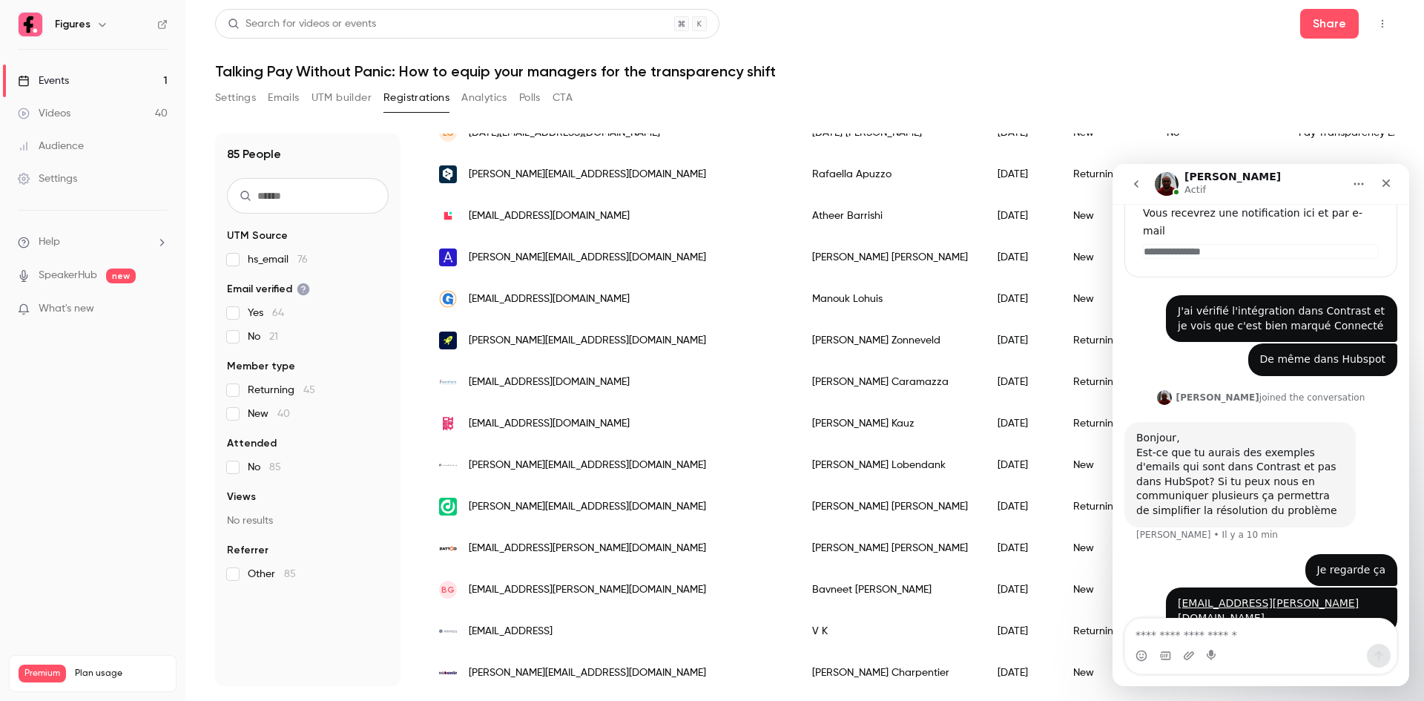
scroll to position [0, 0]
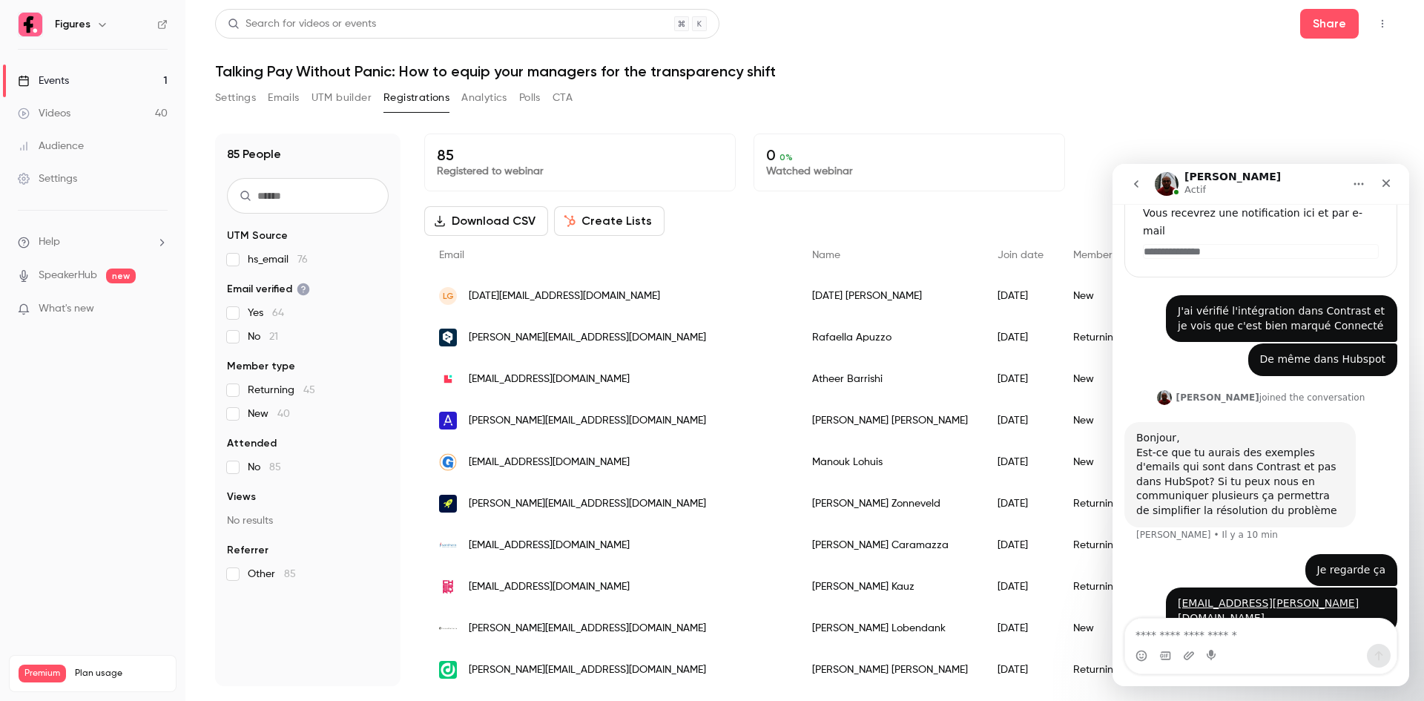
click at [548, 503] on span "[PERSON_NAME][EMAIL_ADDRESS][DOMAIN_NAME]" at bounding box center [587, 504] width 237 height 16
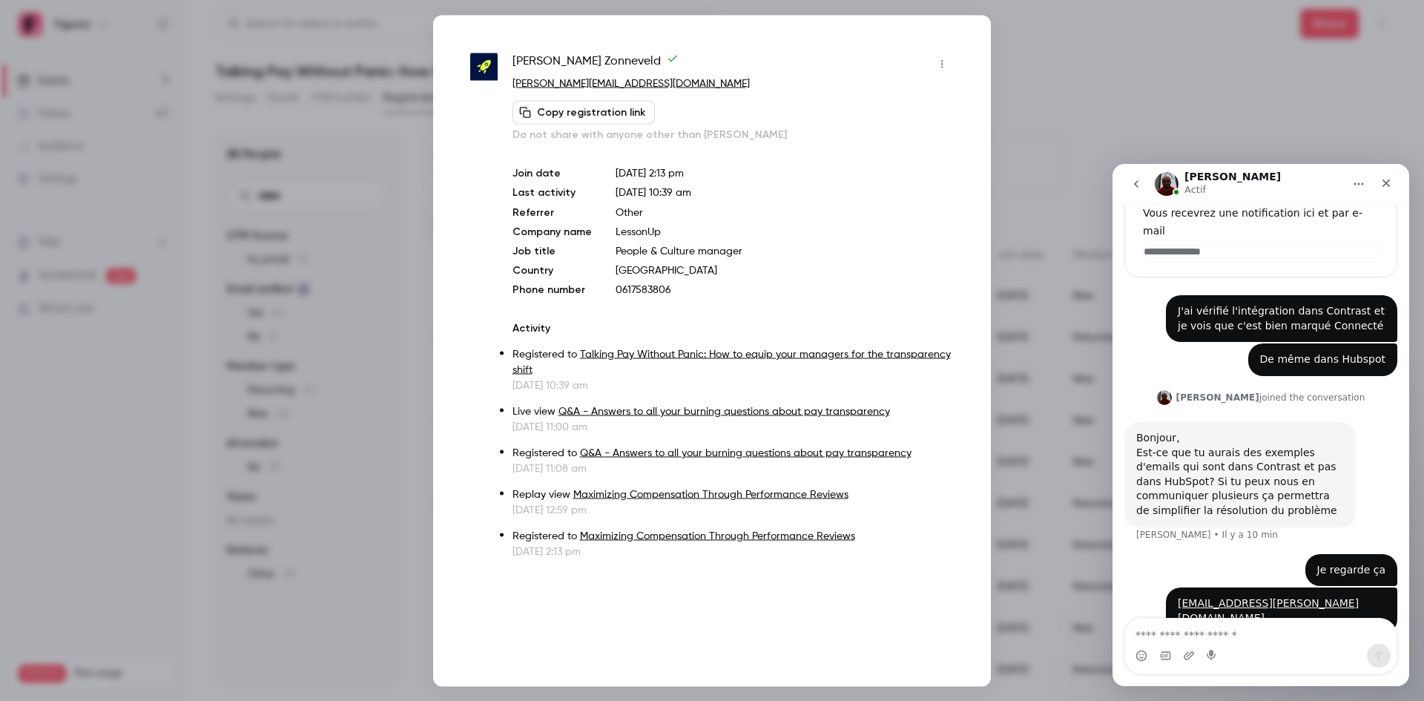
click at [1022, 79] on div at bounding box center [712, 350] width 1424 height 701
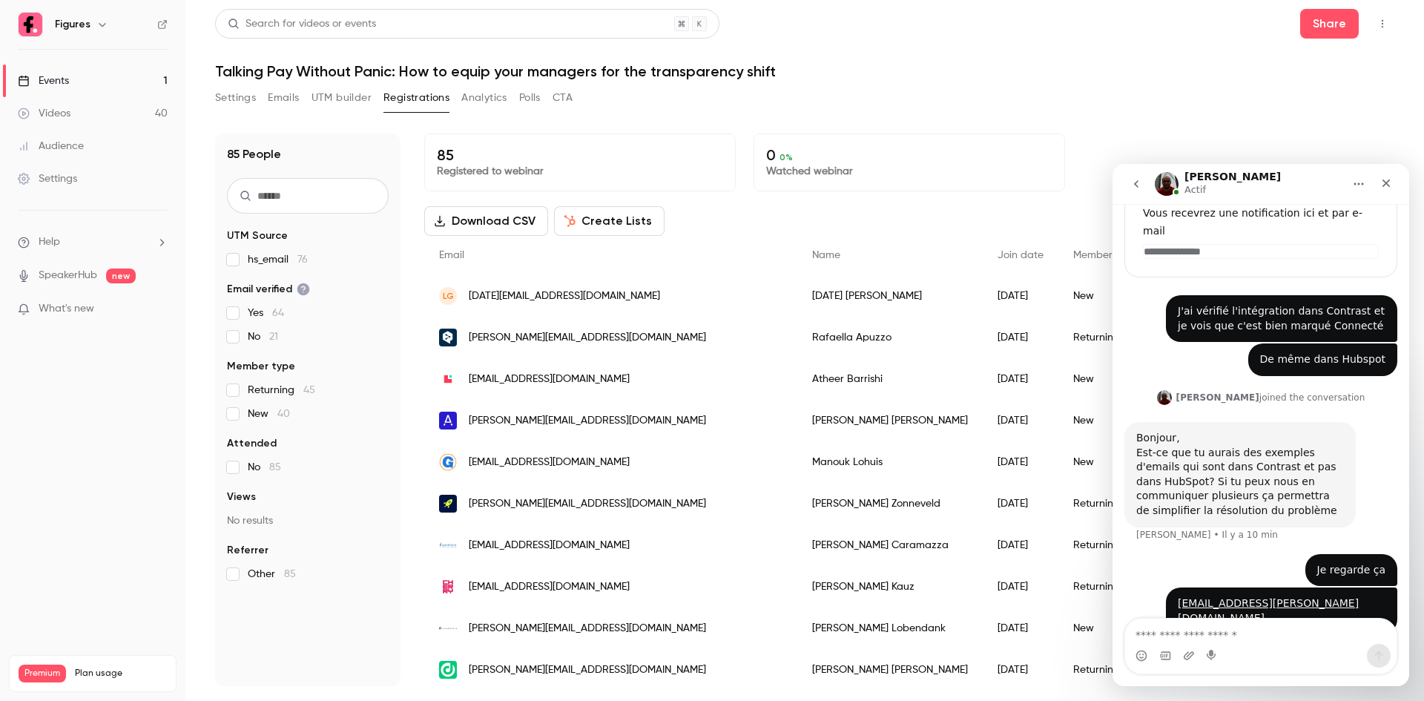
click at [573, 294] on span "[DATE][EMAIL_ADDRESS][DOMAIN_NAME]" at bounding box center [564, 296] width 191 height 16
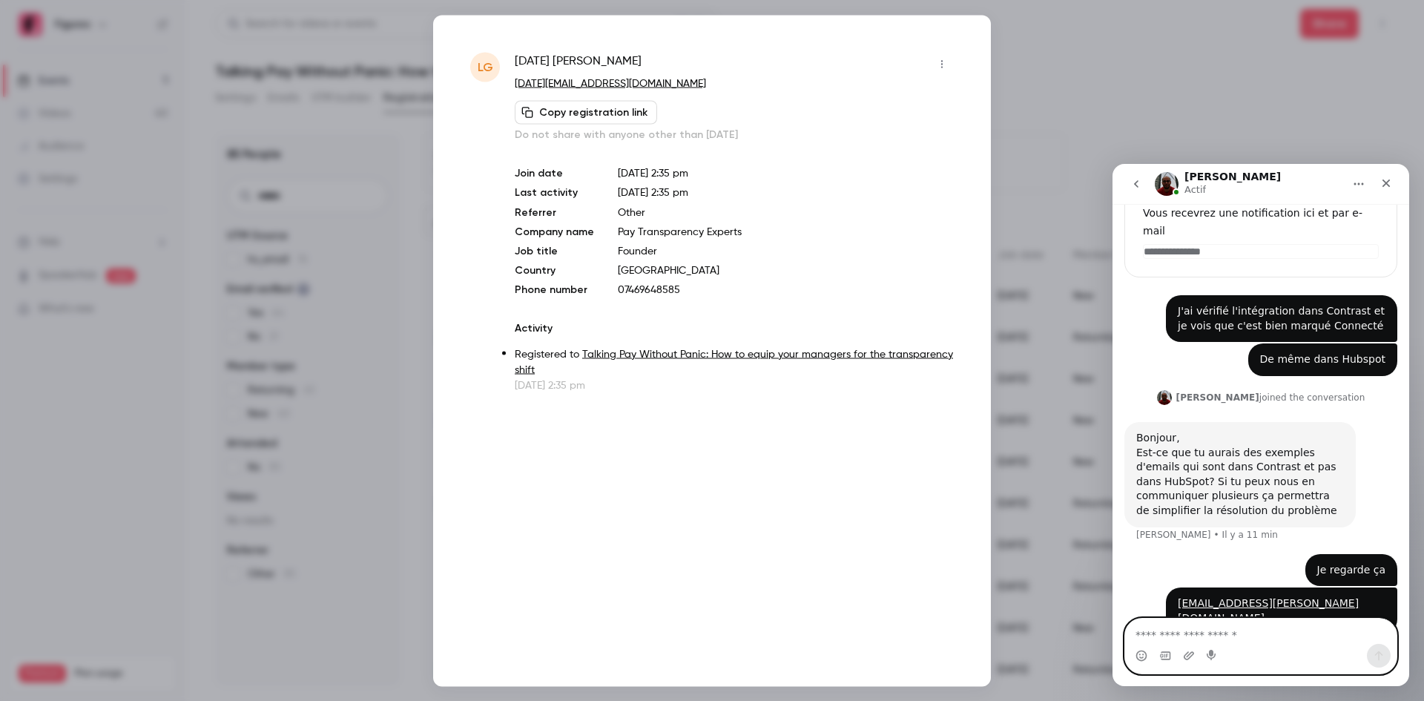
click at [1221, 629] on textarea "Envoyer un message..." at bounding box center [1260, 630] width 271 height 25
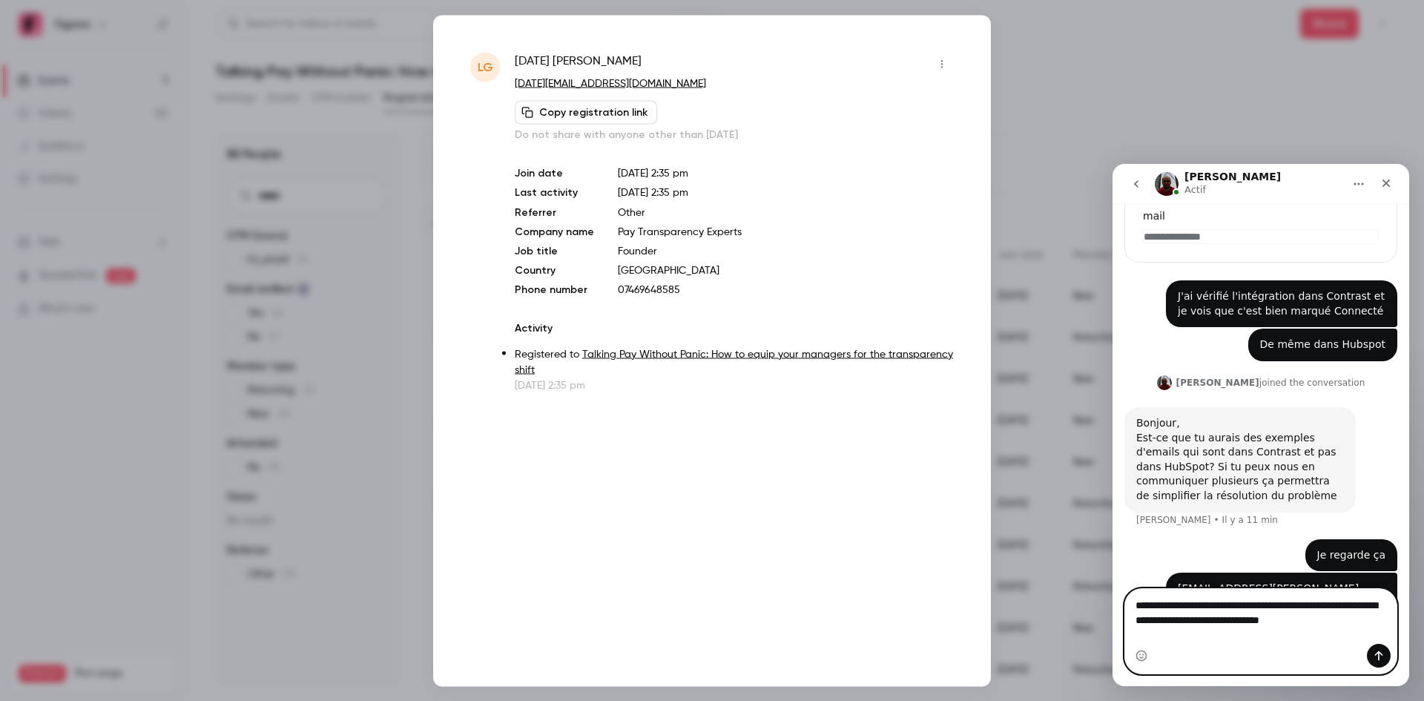
type textarea "**********"
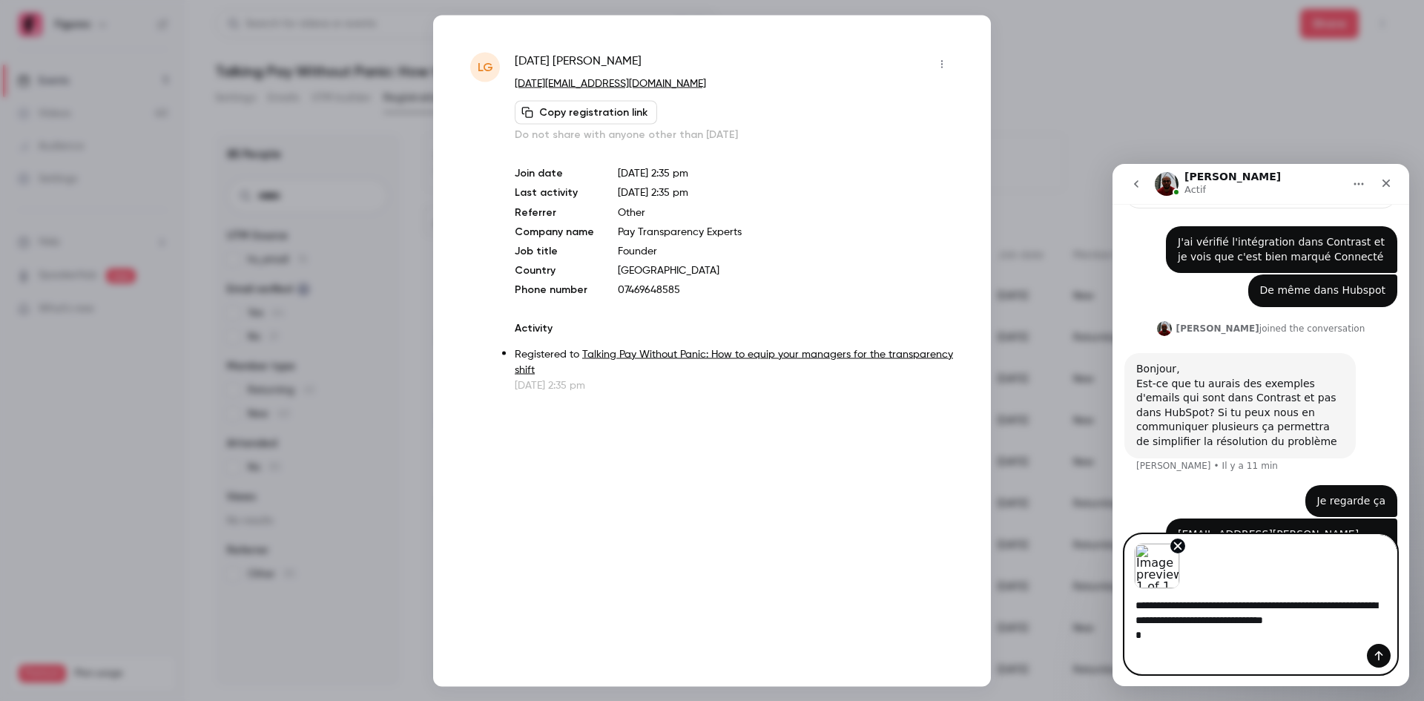
scroll to position [278, 0]
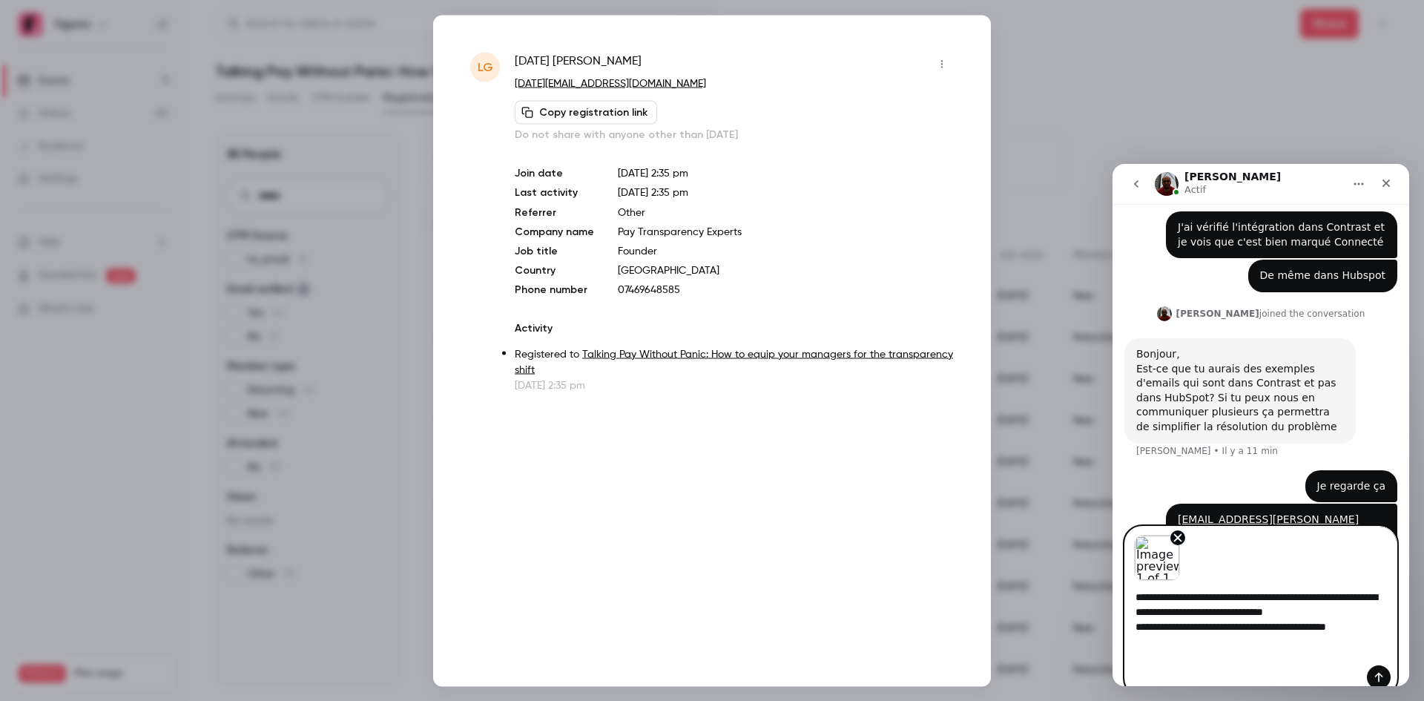
type textarea "**********"
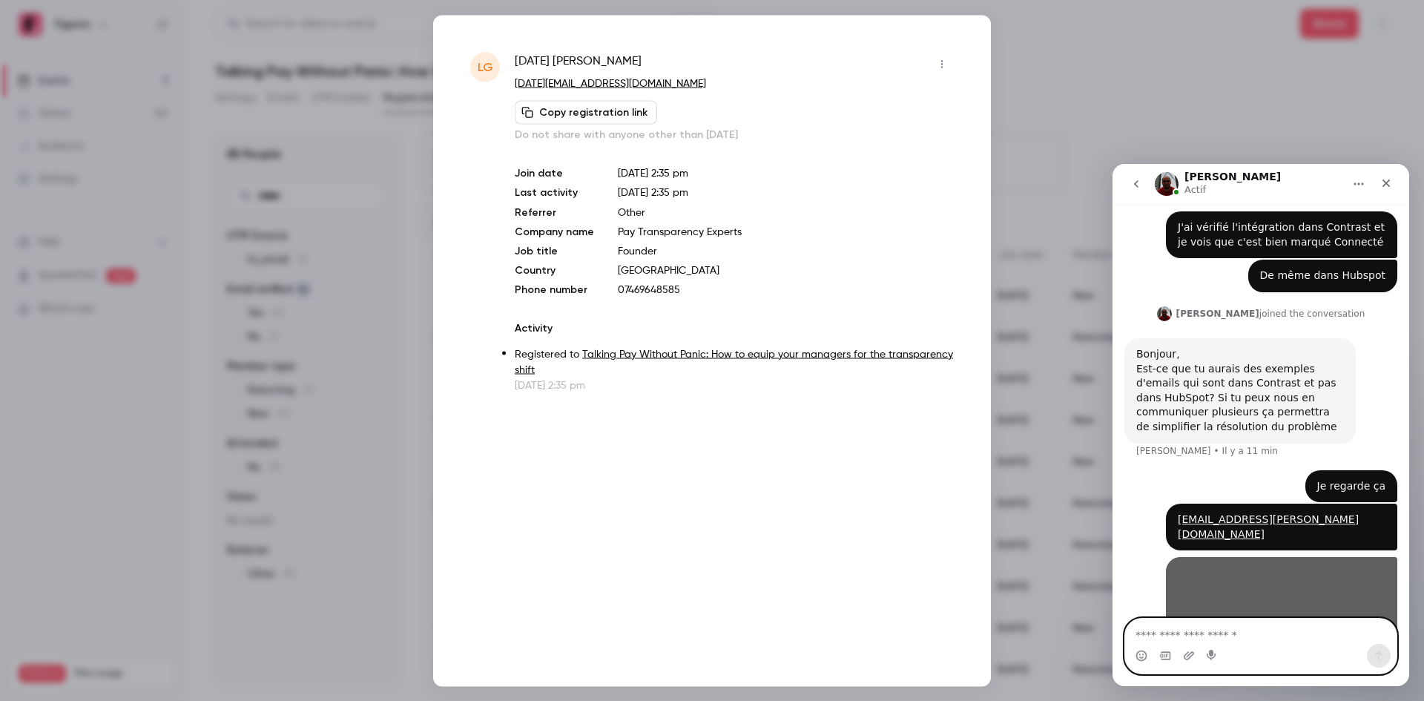
scroll to position [414, 0]
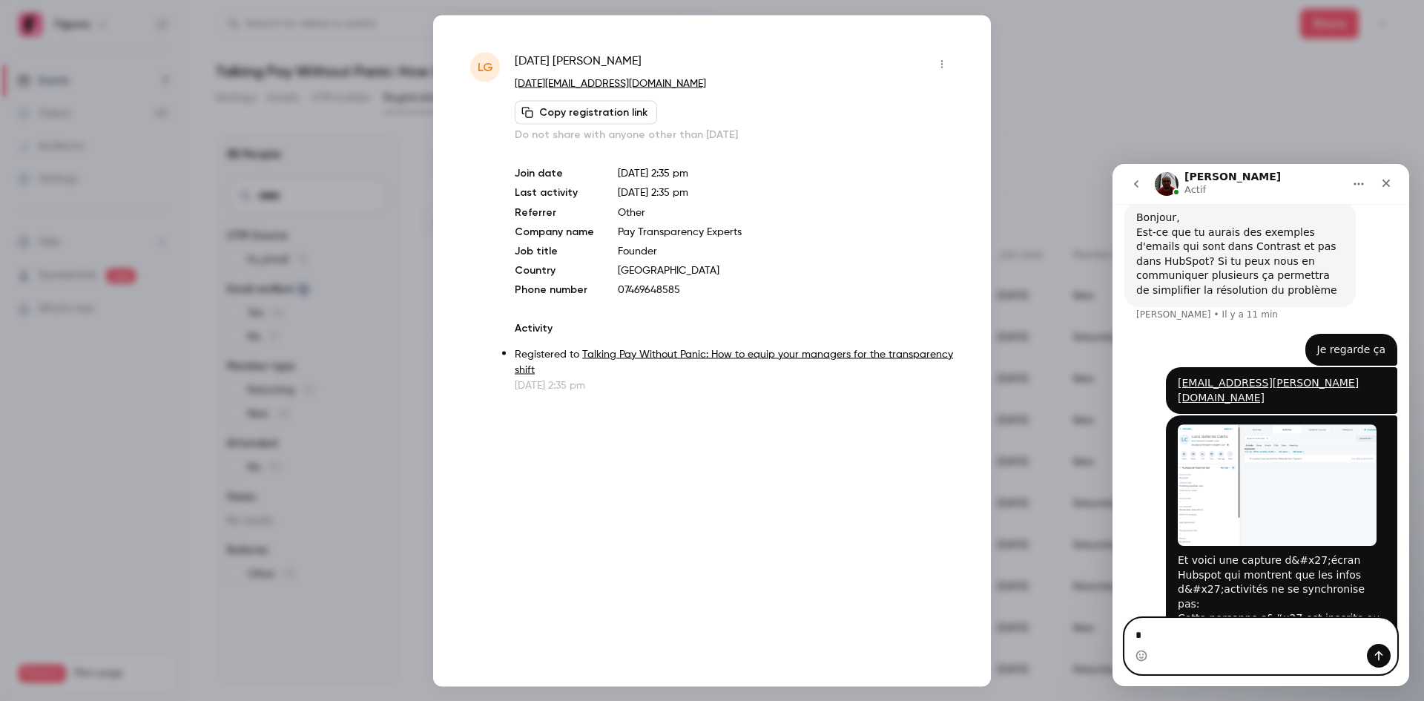
type textarea "*"
